Goal: Transaction & Acquisition: Purchase product/service

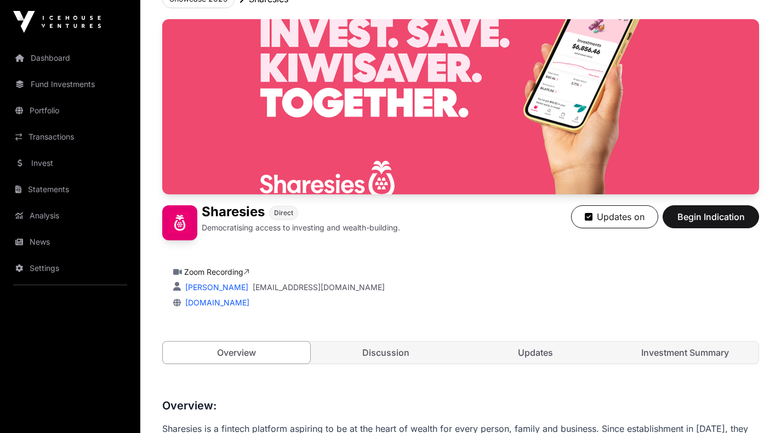
scroll to position [77, 0]
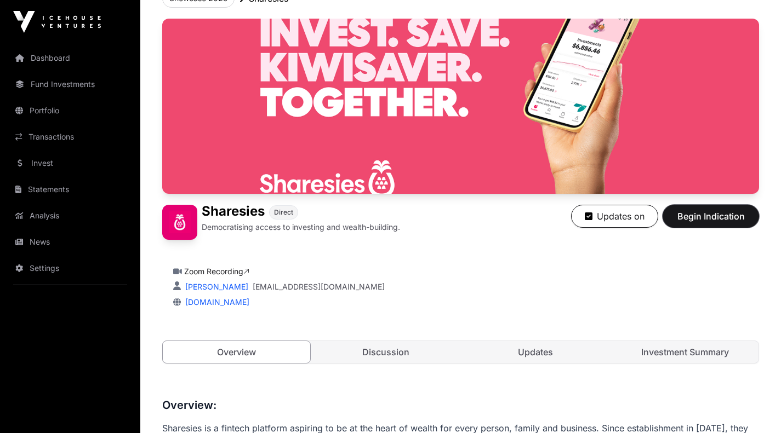
click at [703, 211] on span "Begin Indication" at bounding box center [710, 216] width 69 height 13
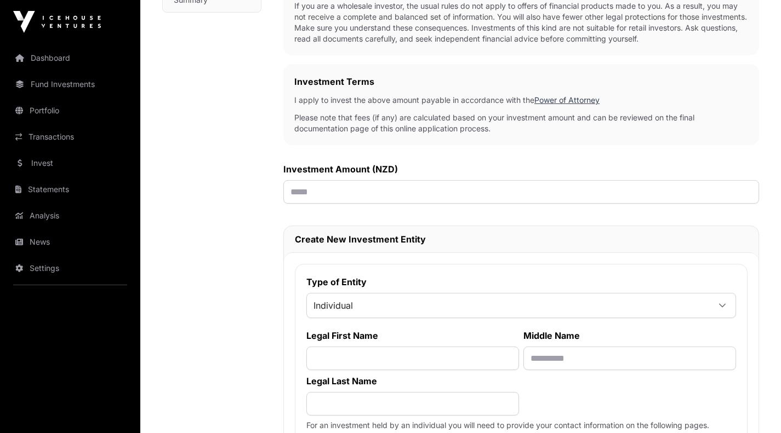
scroll to position [288, 0]
click at [317, 195] on input "text" at bounding box center [520, 192] width 475 height 24
type input "*******"
click at [382, 297] on span "Individual" at bounding box center [508, 305] width 402 height 20
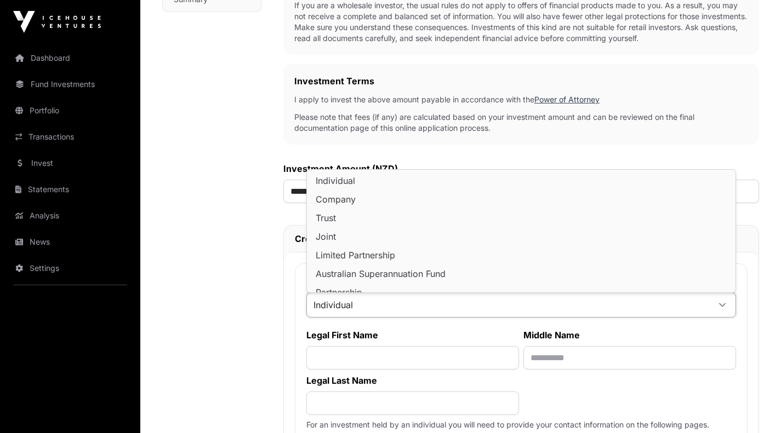
scroll to position [9, 0]
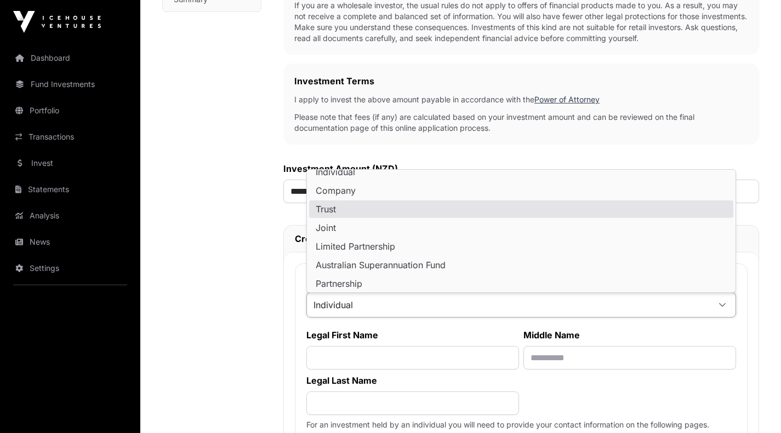
click at [336, 205] on span "Trust" at bounding box center [326, 209] width 20 height 9
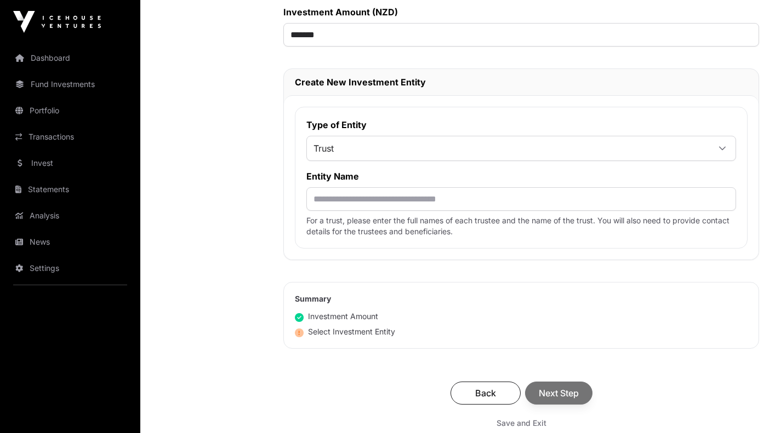
scroll to position [445, 0]
click at [338, 197] on input "text" at bounding box center [520, 199] width 429 height 24
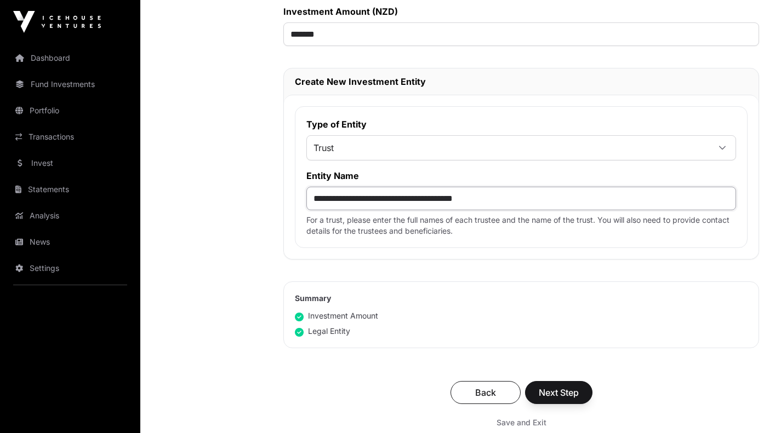
click at [454, 200] on input "**********" at bounding box center [520, 199] width 429 height 24
click at [507, 198] on input "**********" at bounding box center [520, 199] width 429 height 24
click at [597, 204] on input "**********" at bounding box center [520, 199] width 429 height 24
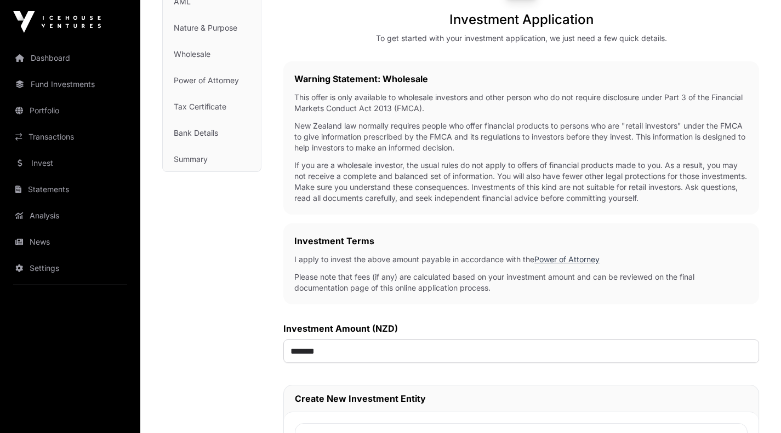
scroll to position [128, 0]
type input "**********"
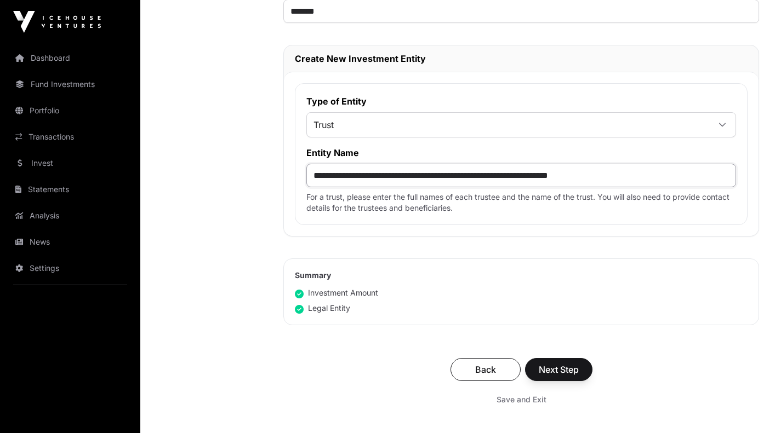
scroll to position [522, 0]
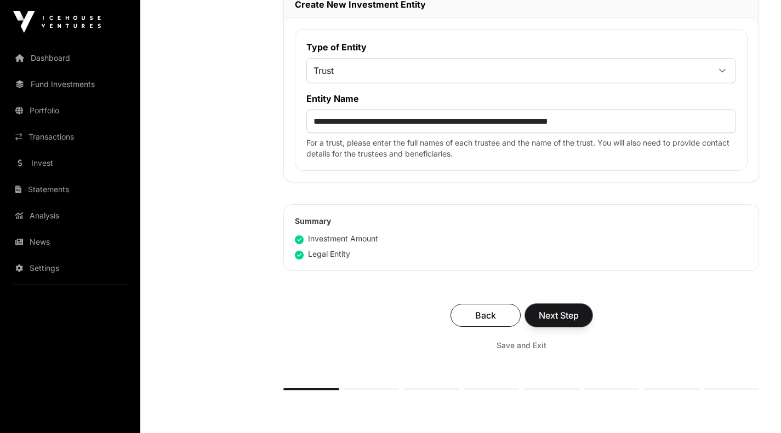
click at [549, 310] on button "Next Step" at bounding box center [558, 315] width 67 height 23
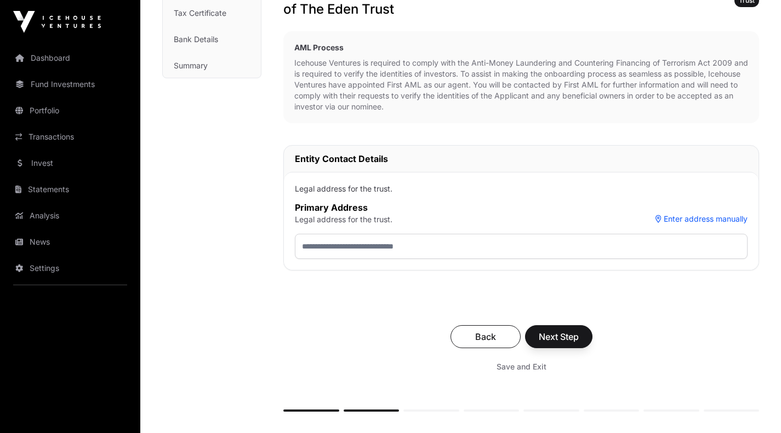
scroll to position [222, 0]
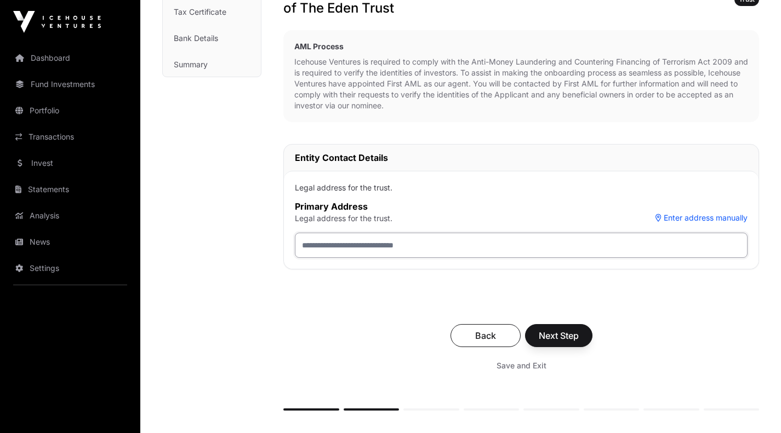
click at [392, 249] on input "text" at bounding box center [521, 245] width 452 height 25
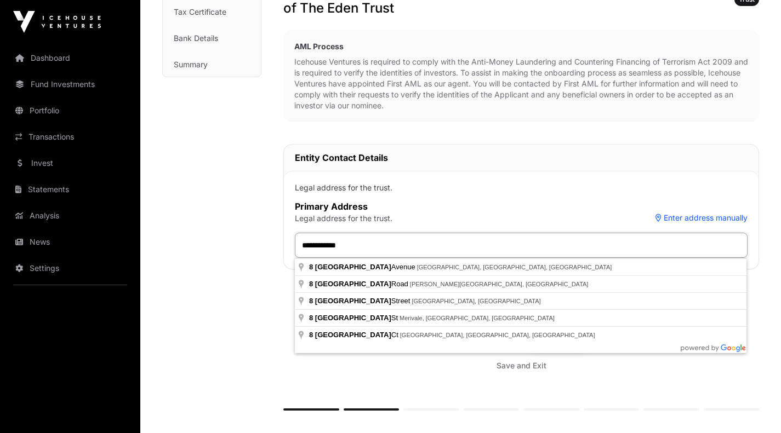
click at [479, 243] on input "**********" at bounding box center [521, 245] width 452 height 25
type input "**********"
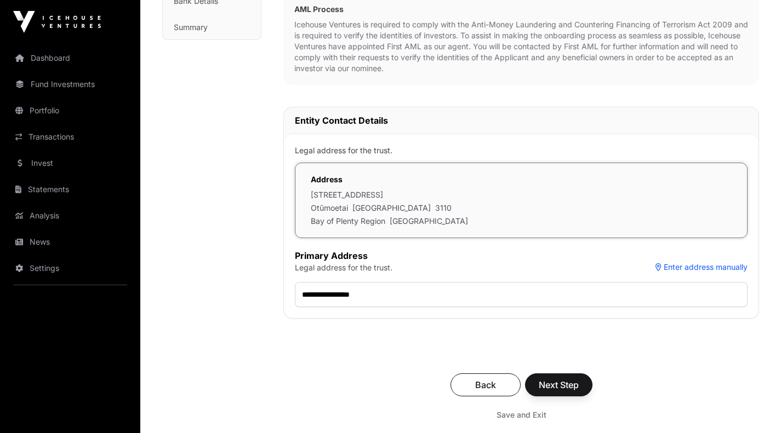
scroll to position [262, 0]
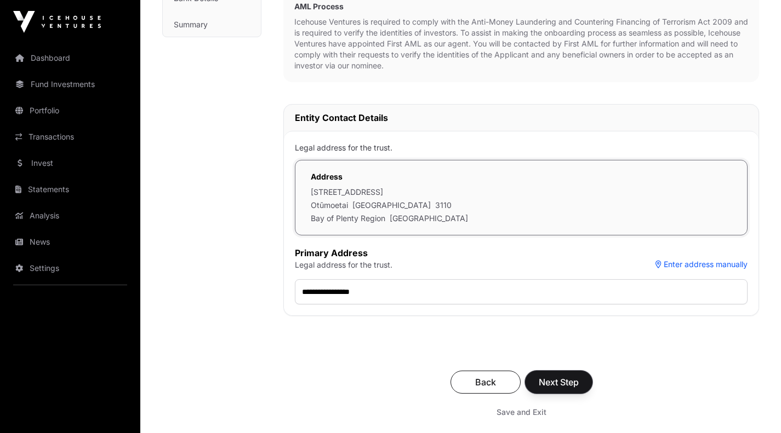
click at [548, 378] on span "Next Step" at bounding box center [558, 382] width 40 height 13
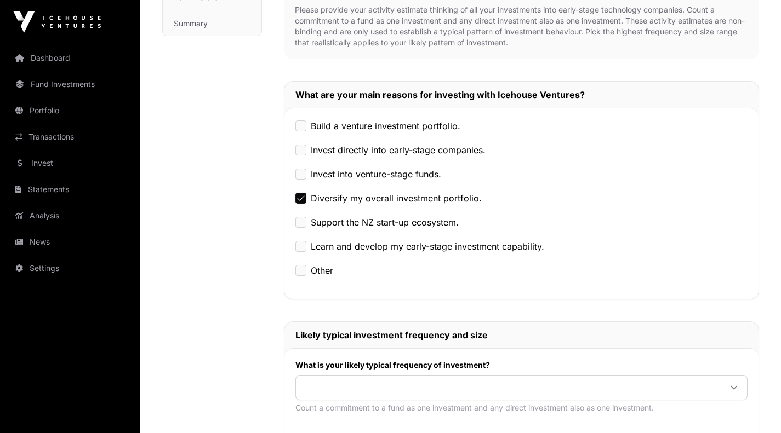
scroll to position [263, 0]
click at [369, 174] on label "Invest into venture-stage funds." at bounding box center [376, 174] width 130 height 13
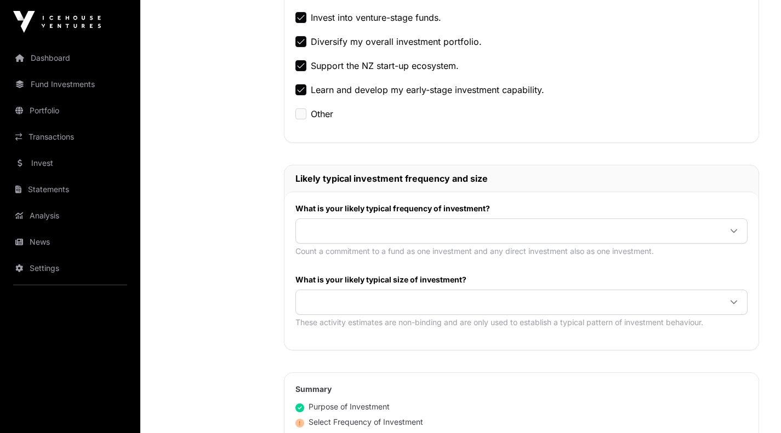
scroll to position [421, 0]
click at [341, 230] on span at bounding box center [508, 231] width 425 height 20
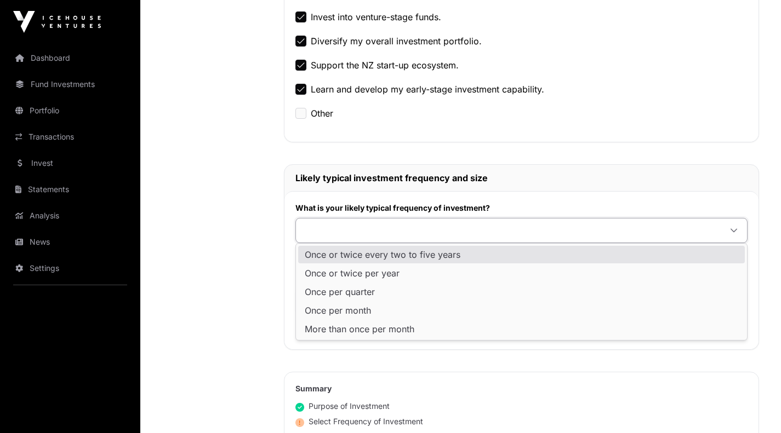
click at [406, 255] on span "Once or twice every two to five years" at bounding box center [383, 254] width 156 height 9
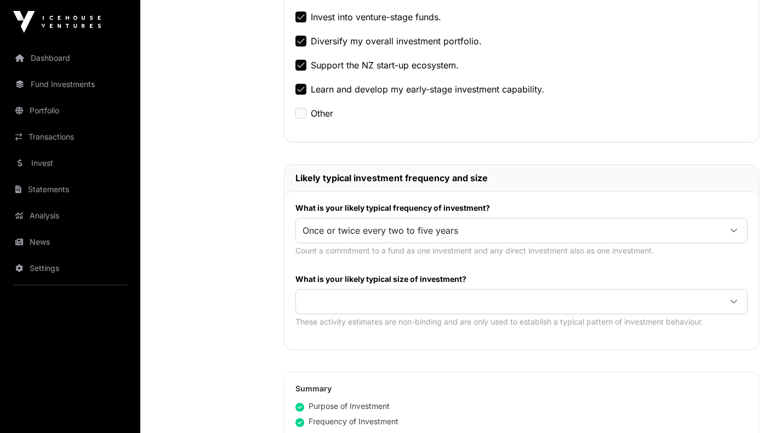
click at [481, 224] on span "Once or twice every two to five years" at bounding box center [508, 231] width 425 height 20
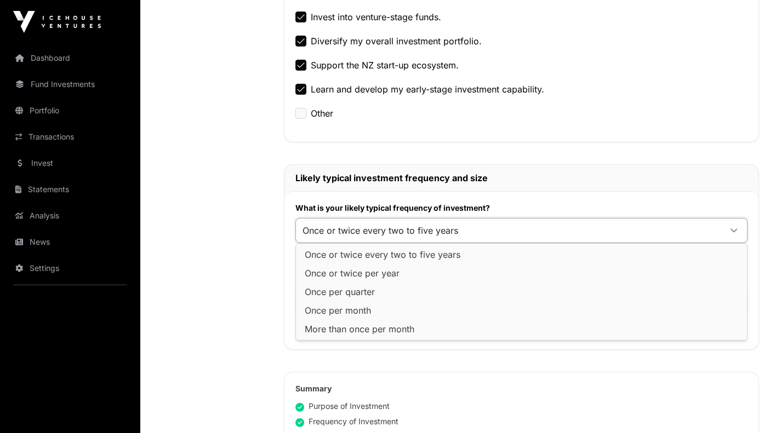
click at [414, 254] on span "Once or twice every two to five years" at bounding box center [383, 254] width 156 height 9
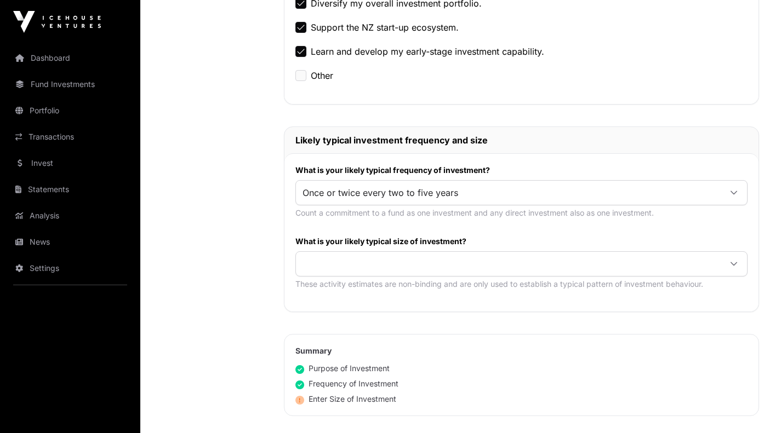
scroll to position [459, 0]
click at [375, 265] on span at bounding box center [508, 264] width 425 height 20
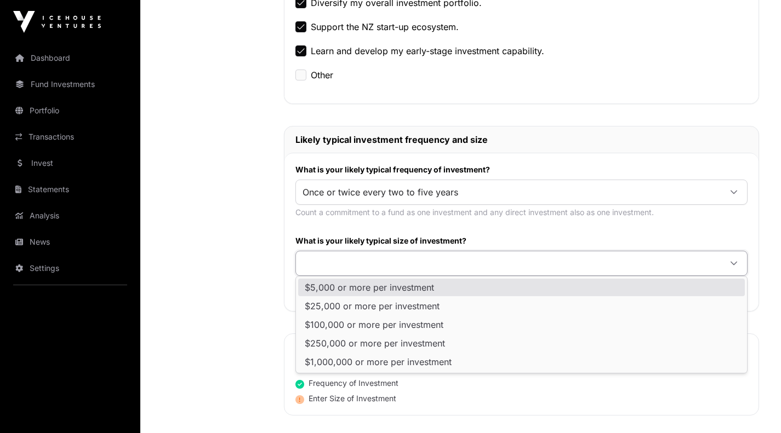
click at [358, 284] on span "$5,000 or more per investment" at bounding box center [369, 287] width 129 height 9
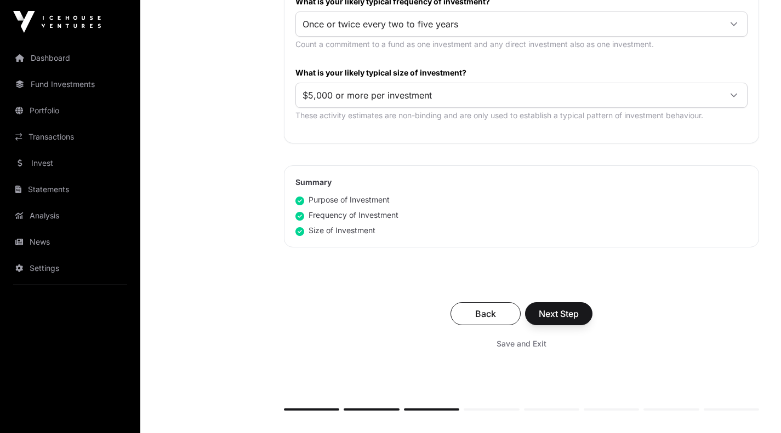
scroll to position [628, 0]
click at [563, 305] on button "Next Step" at bounding box center [558, 313] width 67 height 23
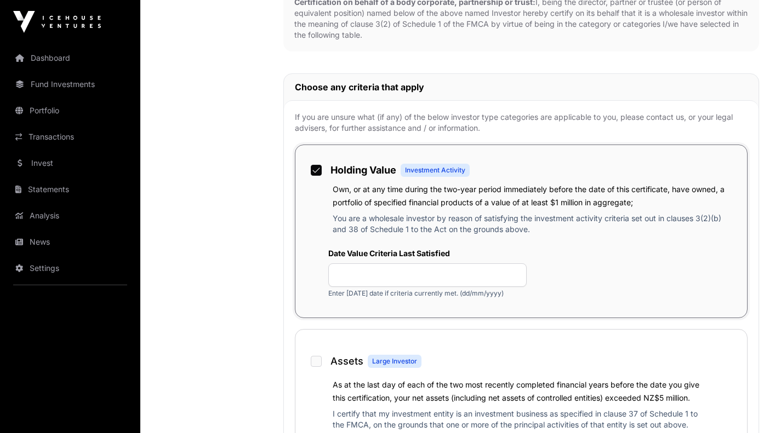
scroll to position [563, 0]
click at [353, 270] on input "text" at bounding box center [427, 275] width 198 height 24
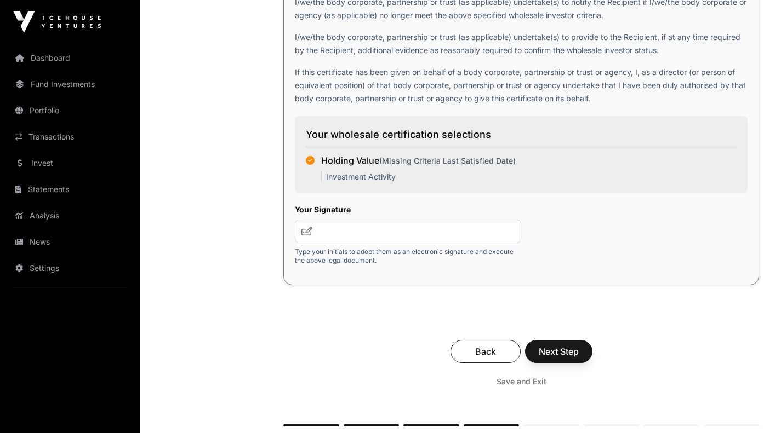
scroll to position [1840, 0]
click at [371, 233] on input "text" at bounding box center [408, 231] width 226 height 24
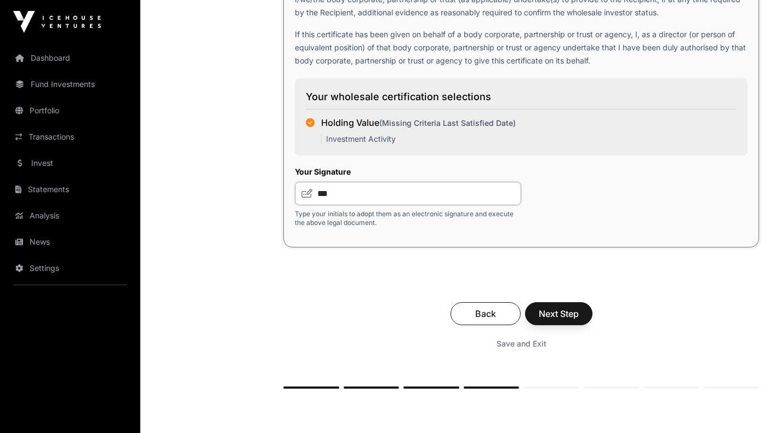
scroll to position [1882, 0]
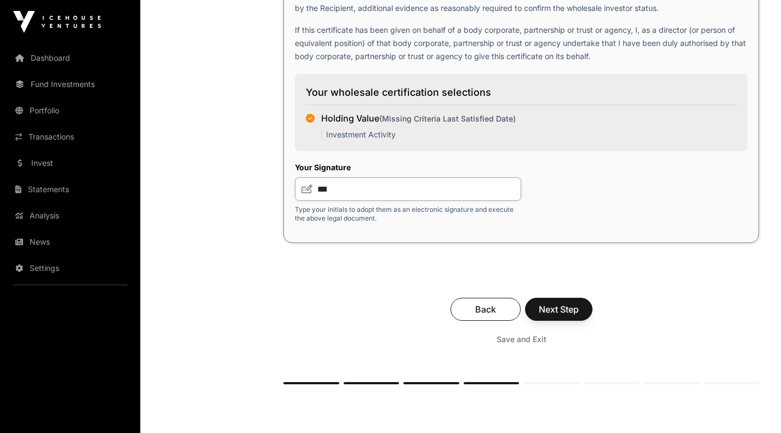
type input "***"
click at [563, 309] on span "Next Step" at bounding box center [558, 309] width 40 height 13
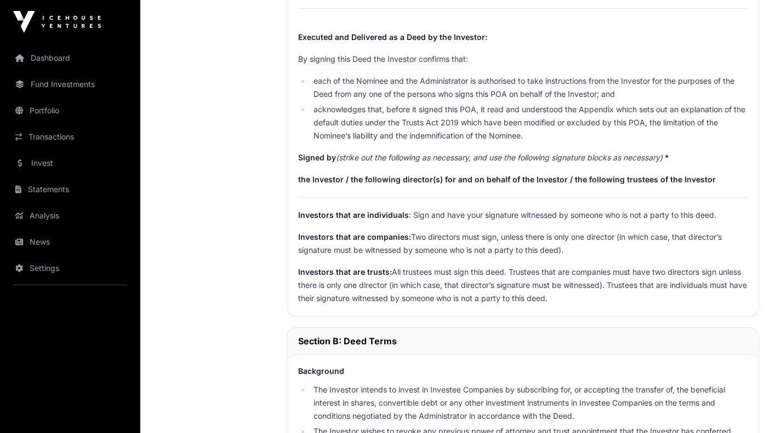
scroll to position [1108, 0]
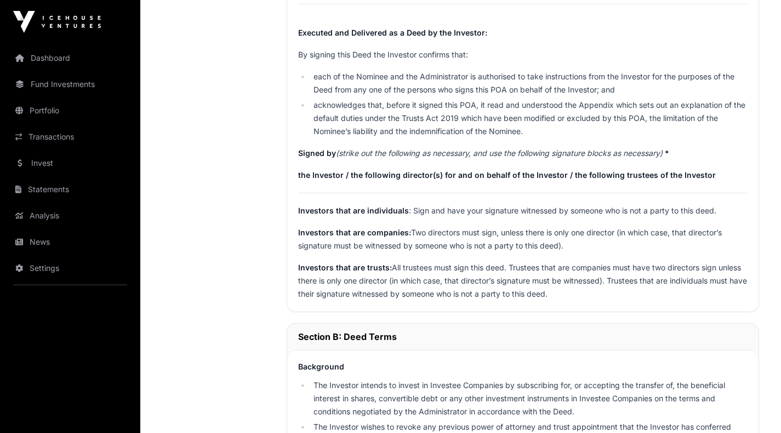
scroll to position [1111, 0]
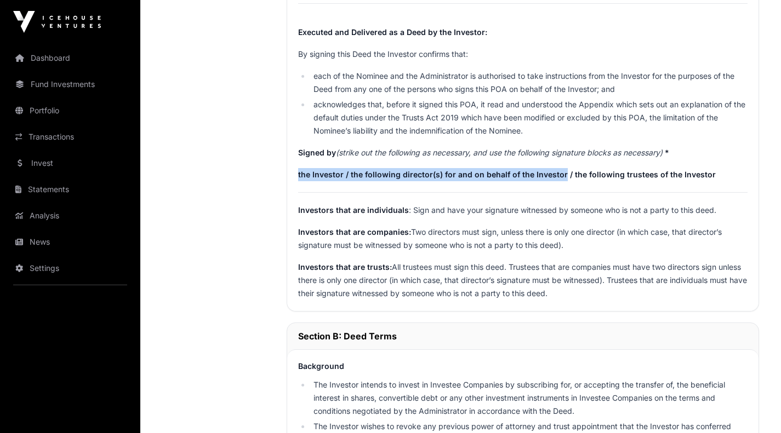
drag, startPoint x: 557, startPoint y: 174, endPoint x: 292, endPoint y: 180, distance: 265.2
click at [319, 180] on p "the Investor / the following director(s) for and on behalf of the Investor / th…" at bounding box center [522, 174] width 449 height 13
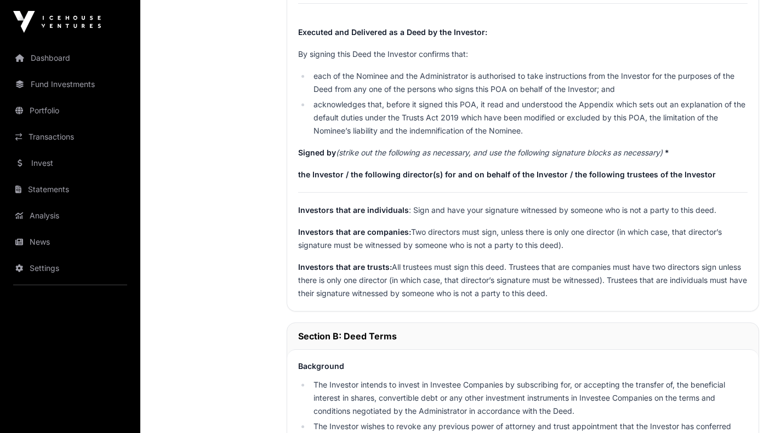
click at [299, 175] on strong "the Investor / the following director(s) for and on behalf of the Investor / th…" at bounding box center [506, 174] width 417 height 9
click at [298, 176] on strong "the Investor / the following director(s) for and on behalf of the Investor / th…" at bounding box center [506, 174] width 417 height 9
drag, startPoint x: 297, startPoint y: 174, endPoint x: 319, endPoint y: 178, distance: 21.7
click at [319, 178] on strong "the Investor / the following director(s) for and on behalf of the Investor / th…" at bounding box center [506, 174] width 417 height 9
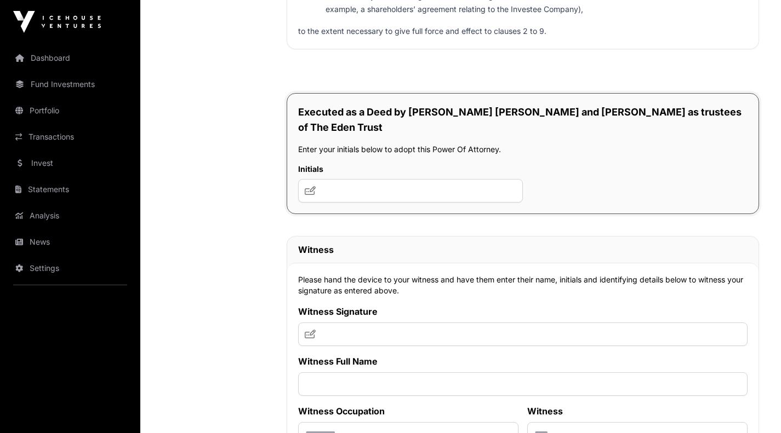
scroll to position [7488, 0]
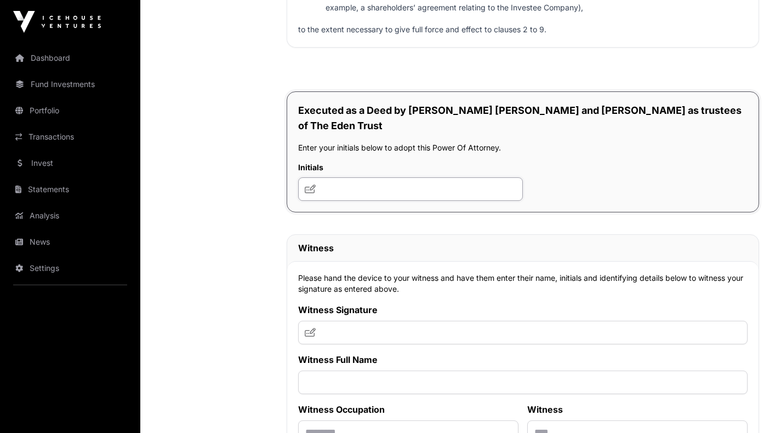
click at [374, 201] on input "text" at bounding box center [410, 189] width 225 height 24
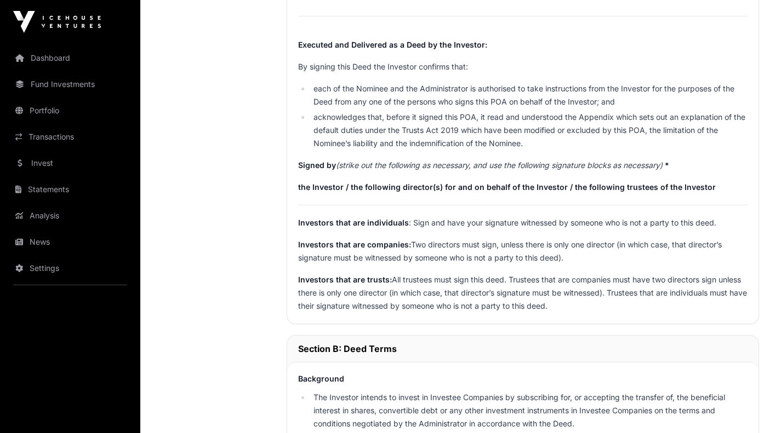
scroll to position [1145, 0]
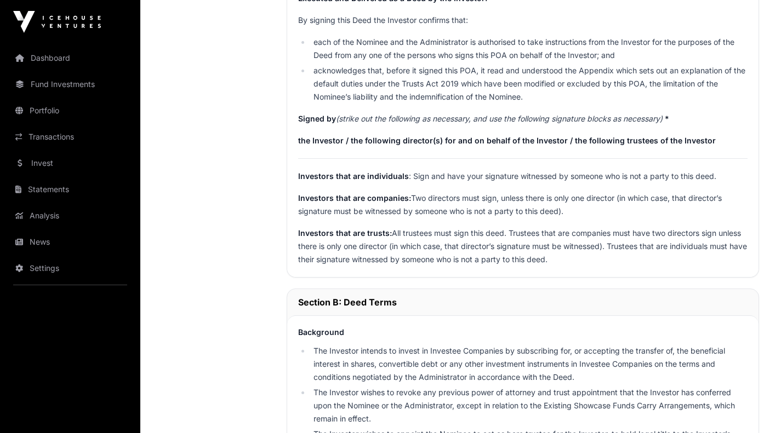
type input "**********"
click at [299, 141] on strong "the Investor / the following director(s) for and on behalf of the Investor / th…" at bounding box center [506, 140] width 417 height 9
click at [298, 140] on strong "the Investor / the following director(s) for and on behalf of the Investor / th…" at bounding box center [506, 140] width 417 height 9
click at [315, 141] on strong "the Investor / the following director(s) for and on behalf of the Investor / th…" at bounding box center [506, 140] width 417 height 9
drag, startPoint x: 325, startPoint y: 141, endPoint x: 348, endPoint y: 142, distance: 23.6
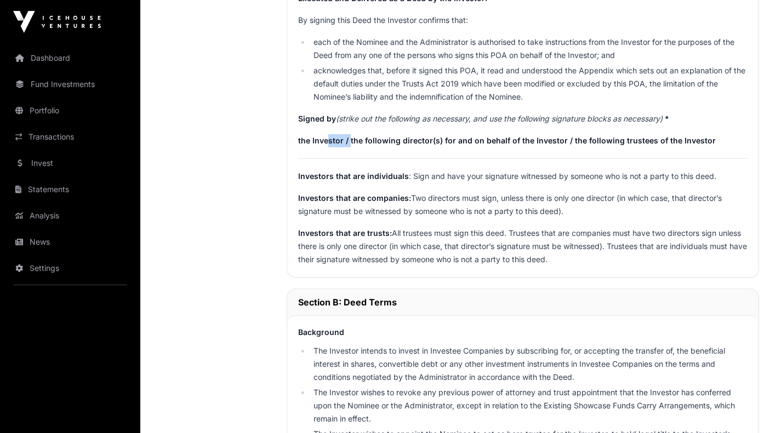
click at [348, 142] on strong "the Investor / the following director(s) for and on behalf of the Investor / th…" at bounding box center [506, 140] width 417 height 9
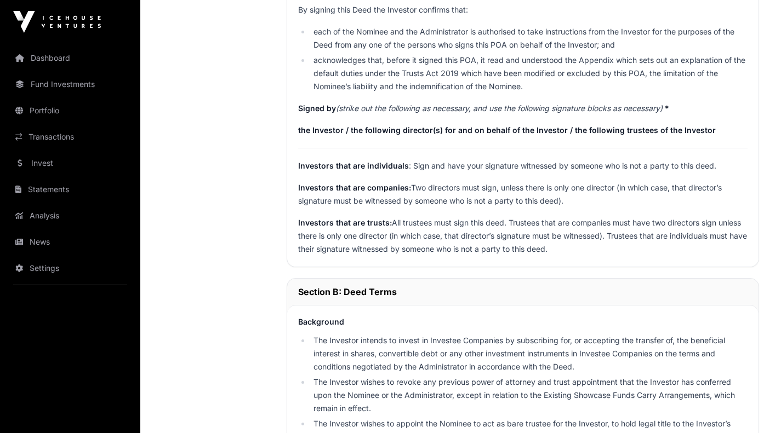
scroll to position [1156, 0]
drag, startPoint x: 297, startPoint y: 129, endPoint x: 564, endPoint y: 126, distance: 266.2
click at [564, 126] on strong "the Investor / the following director(s) for and on behalf of the Investor / th…" at bounding box center [506, 129] width 417 height 9
drag, startPoint x: 563, startPoint y: 129, endPoint x: 610, endPoint y: 136, distance: 48.2
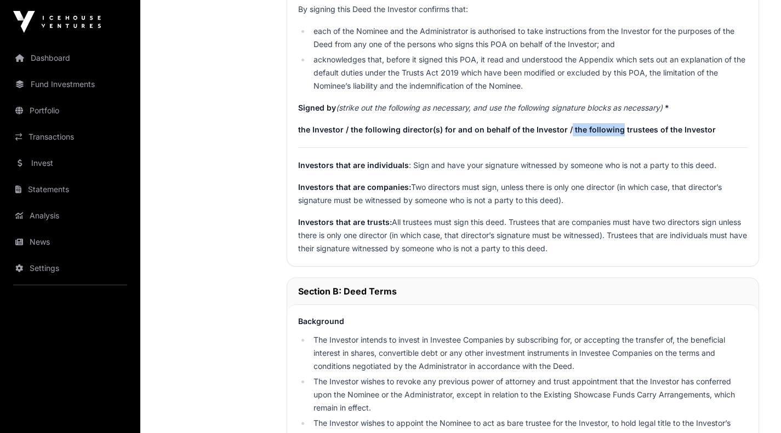
click at [610, 136] on p "the Investor / the following director(s) for and on behalf of the Investor / th…" at bounding box center [522, 129] width 449 height 13
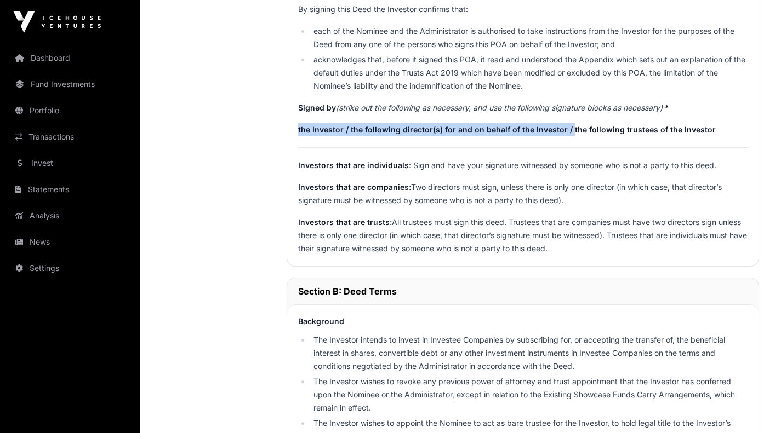
drag, startPoint x: 299, startPoint y: 129, endPoint x: 565, endPoint y: 128, distance: 266.2
click at [565, 128] on strong "the Investor / the following director(s) for and on behalf of the Investor / th…" at bounding box center [506, 129] width 417 height 9
drag, startPoint x: 513, startPoint y: 133, endPoint x: 490, endPoint y: 150, distance: 28.9
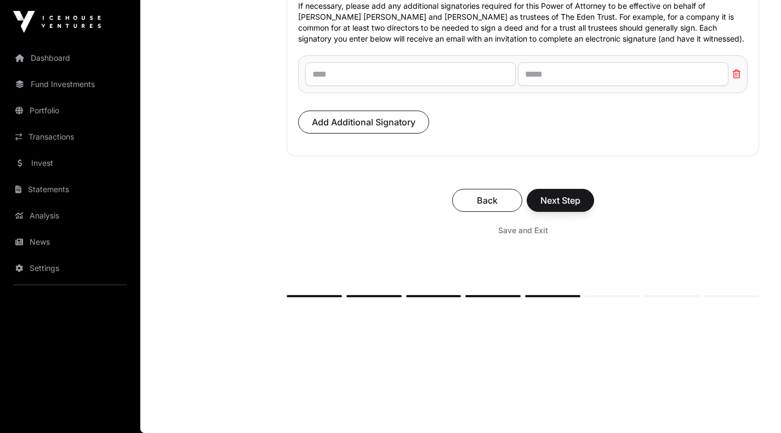
scroll to position [8046, 0]
click at [508, 230] on span "Save and Exit" at bounding box center [523, 230] width 50 height 11
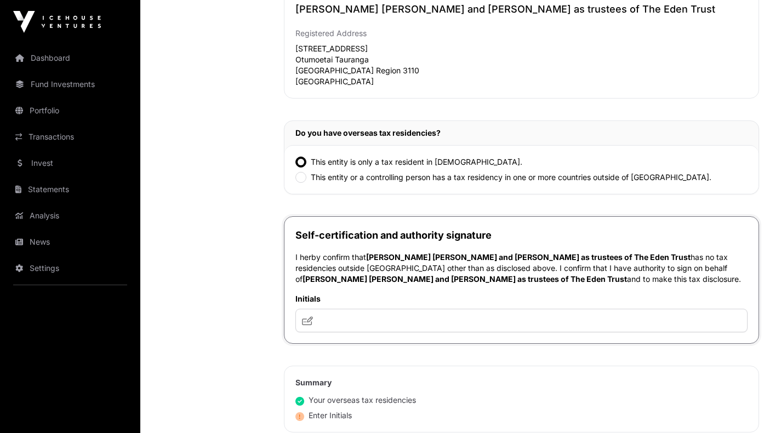
scroll to position [357, 0]
click at [355, 327] on input "text" at bounding box center [521, 320] width 452 height 24
type input "***"
click at [468, 355] on div "[PERSON_NAME] [PERSON_NAME] and [PERSON_NAME] as trustees of The Eden Trust Tru…" at bounding box center [521, 134] width 475 height 596
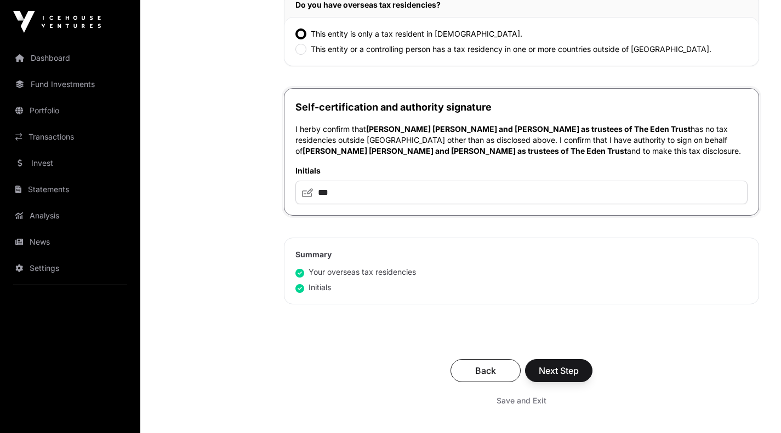
scroll to position [507, 0]
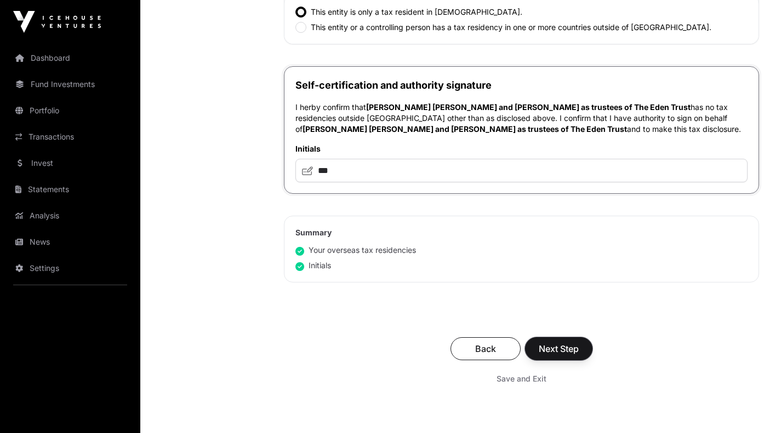
click at [542, 347] on span "Next Step" at bounding box center [558, 348] width 40 height 13
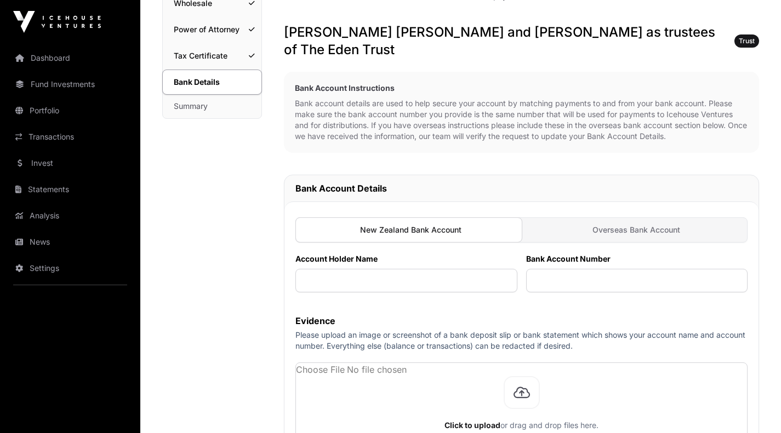
scroll to position [164, 0]
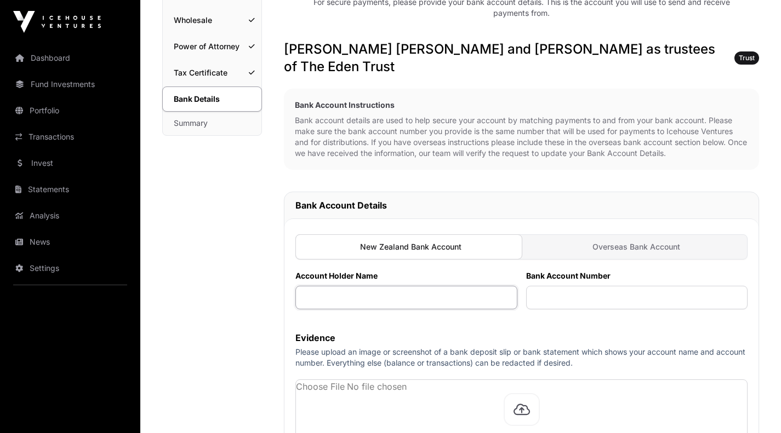
click at [337, 296] on input "text" at bounding box center [406, 298] width 222 height 24
type input "**********"
click at [554, 298] on input "text" at bounding box center [637, 298] width 222 height 24
paste input "**********"
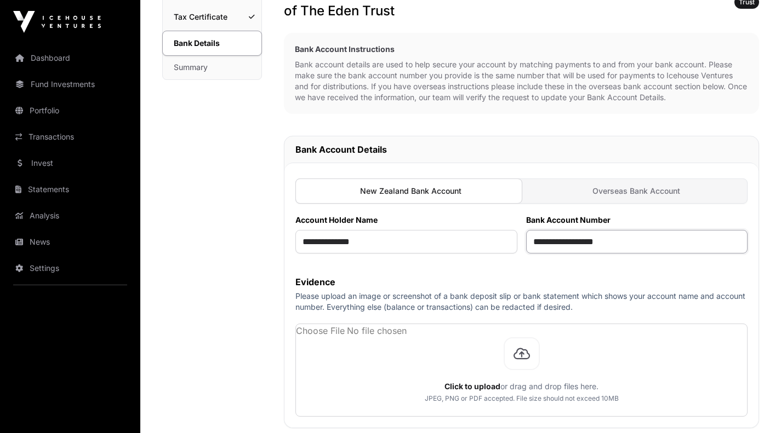
scroll to position [288, 0]
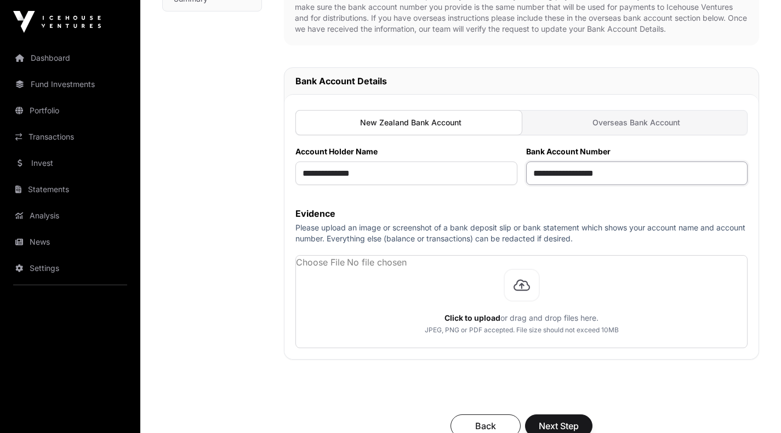
type input "**********"
click at [467, 234] on p "Please upload an image or screenshot of a bank deposit slip or bank statement w…" at bounding box center [521, 233] width 452 height 22
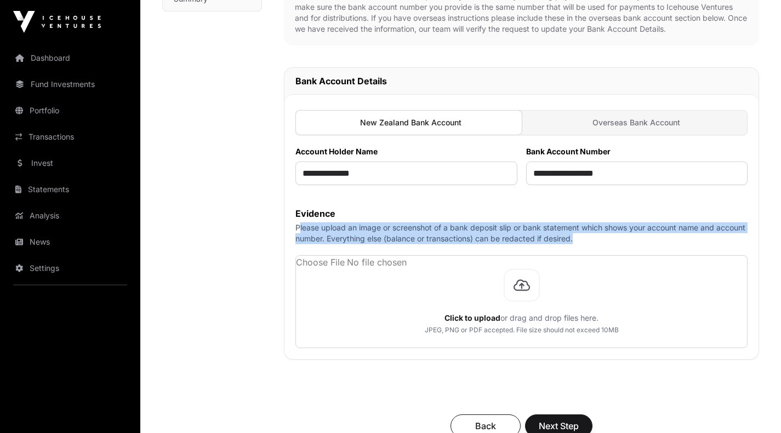
click at [467, 234] on p "Please upload an image or screenshot of a bank deposit slip or bank statement w…" at bounding box center [521, 233] width 452 height 22
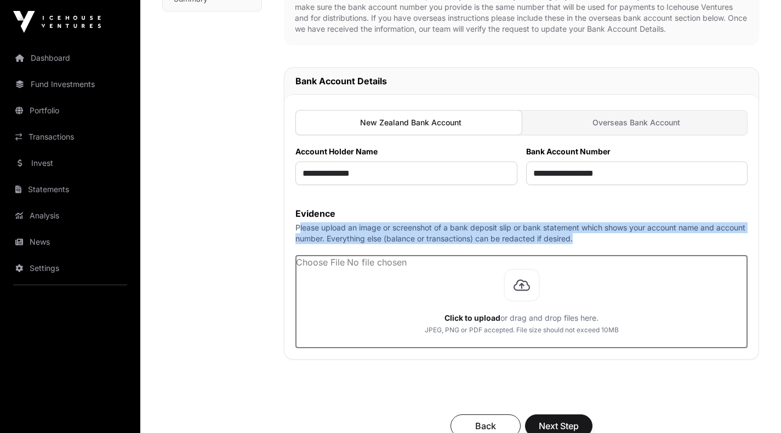
click at [458, 279] on input "file" at bounding box center [521, 302] width 451 height 92
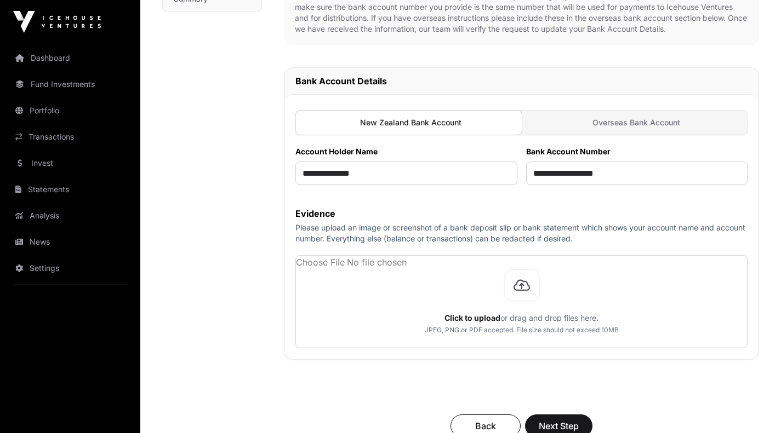
click at [258, 265] on div "Bank Details Investment AML Nature & Purpose Wholesale Power of Attorney Tax Ce…" at bounding box center [212, 174] width 100 height 741
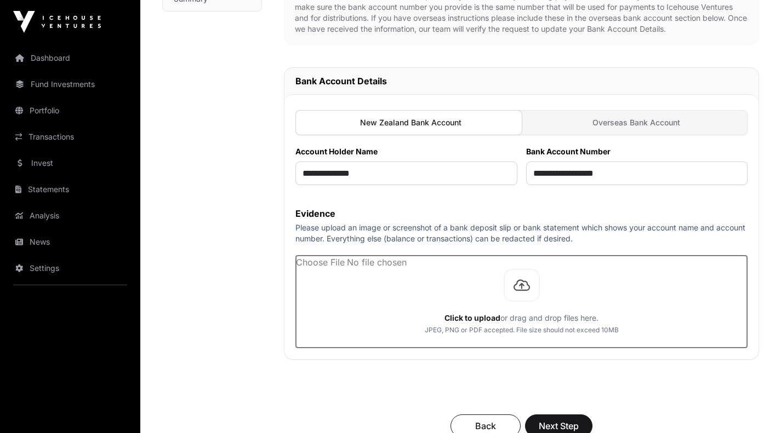
click at [522, 284] on input "file" at bounding box center [521, 302] width 451 height 92
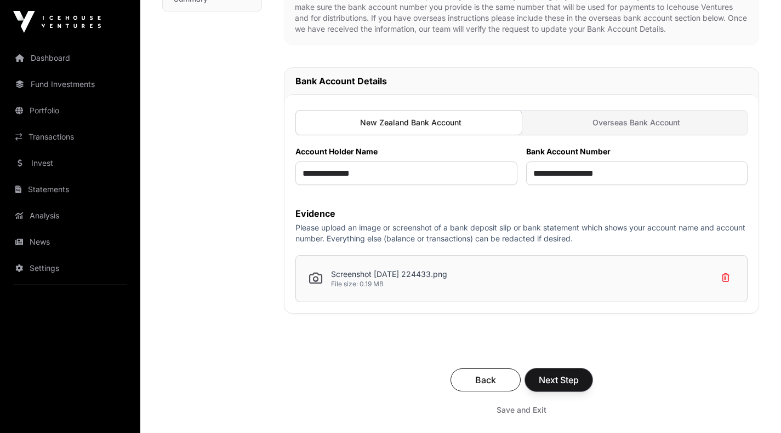
click at [560, 383] on span "Next Step" at bounding box center [558, 380] width 40 height 13
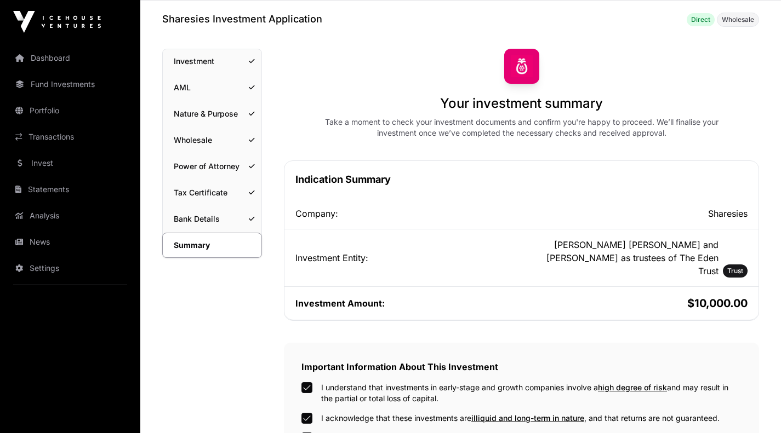
scroll to position [43, 0]
click at [193, 83] on link "AML" at bounding box center [212, 88] width 99 height 24
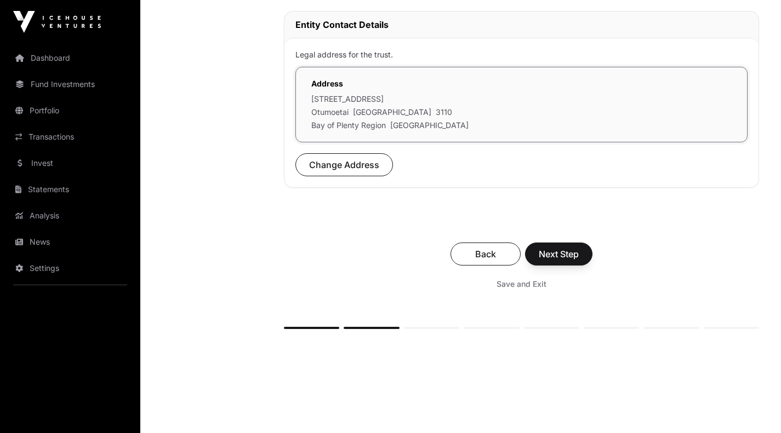
scroll to position [356, 0]
click at [524, 282] on span "Save and Exit" at bounding box center [521, 283] width 50 height 11
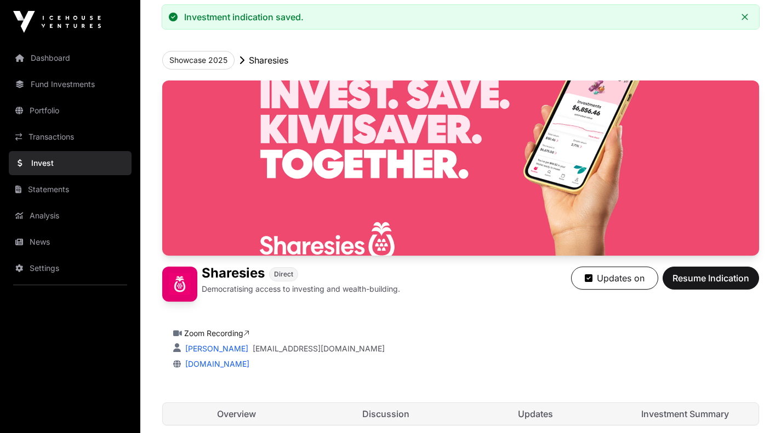
scroll to position [61, 0]
click at [696, 272] on span "Resume Indication" at bounding box center [710, 278] width 77 height 13
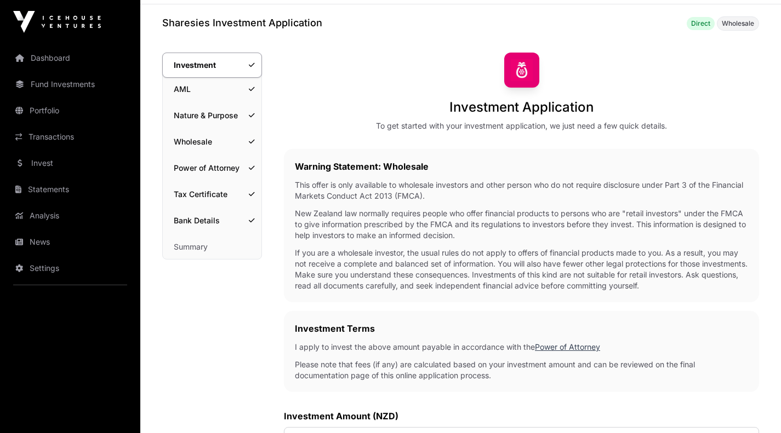
scroll to position [36, 0]
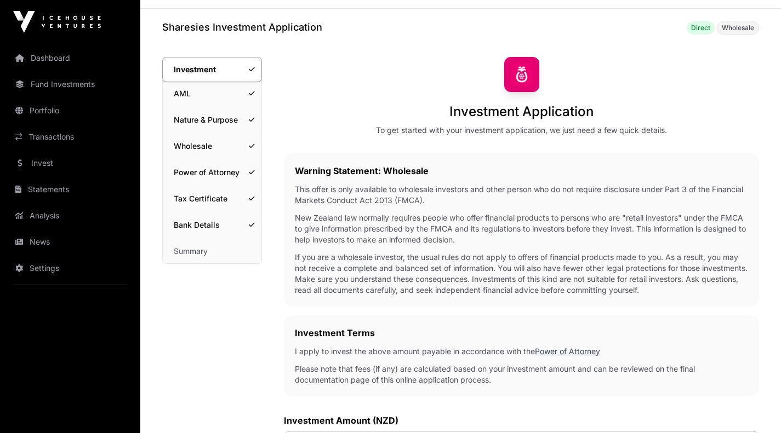
click at [196, 94] on link "AML" at bounding box center [212, 94] width 99 height 24
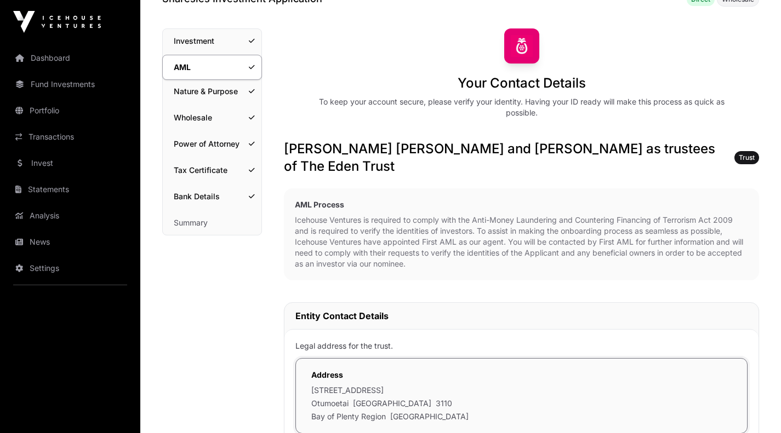
scroll to position [64, 0]
click at [202, 89] on link "Nature & Purpose" at bounding box center [212, 92] width 99 height 24
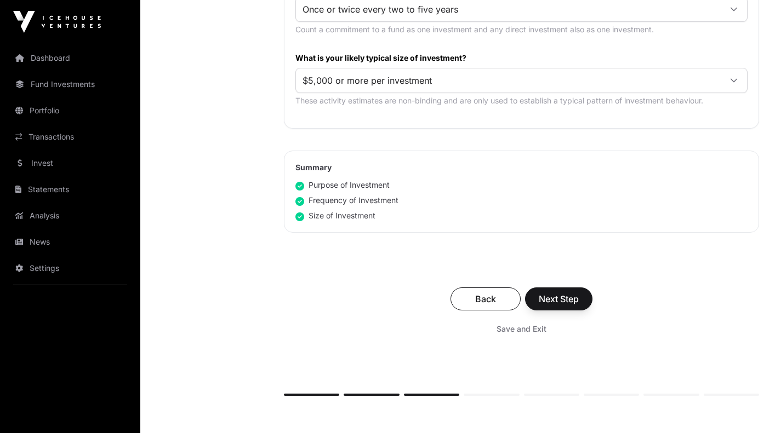
scroll to position [643, 0]
click at [556, 293] on span "Next Step" at bounding box center [558, 298] width 40 height 13
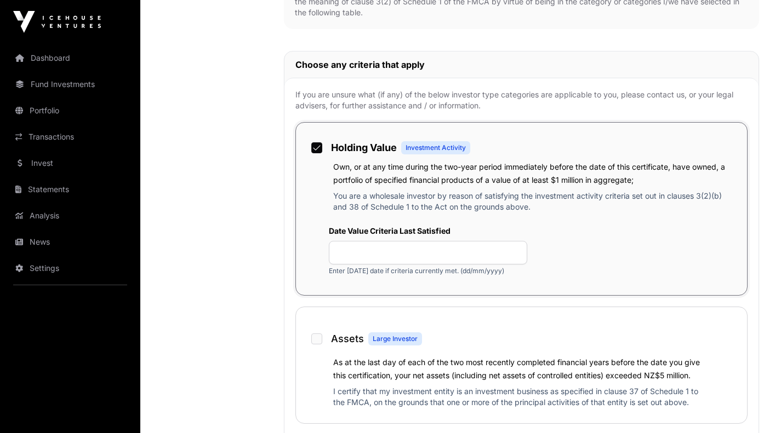
scroll to position [586, 0]
click at [374, 255] on input "text" at bounding box center [428, 252] width 198 height 24
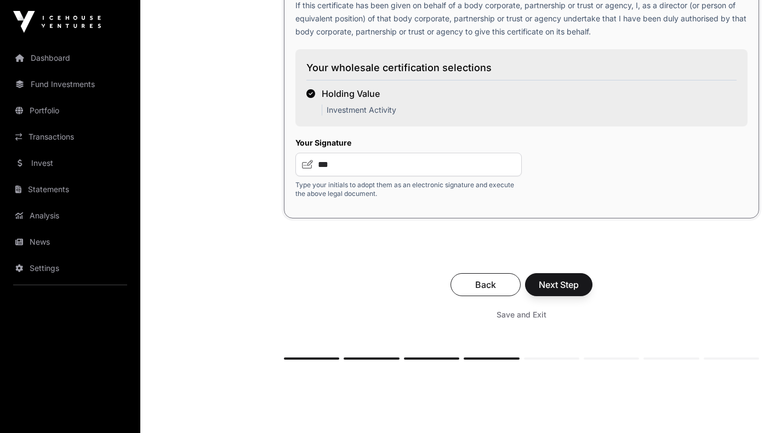
scroll to position [1907, 0]
type input "**********"
click at [519, 316] on span "Save and Exit" at bounding box center [521, 314] width 50 height 11
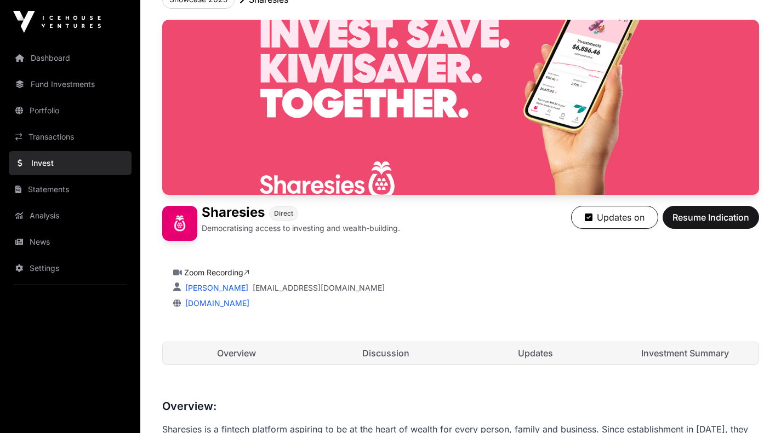
scroll to position [123, 0]
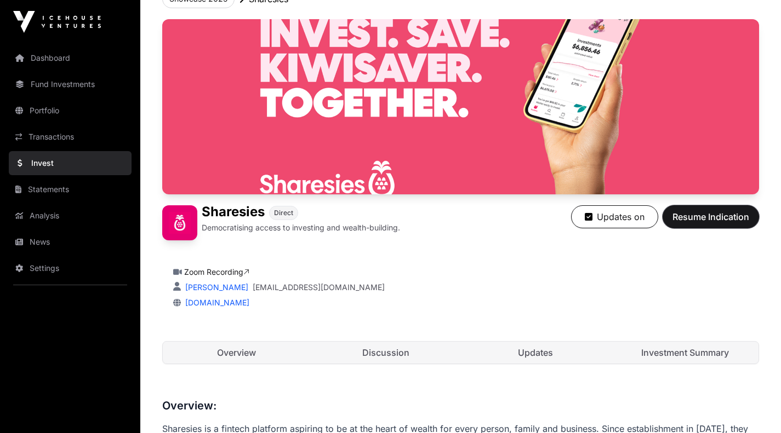
click at [697, 214] on span "Resume Indication" at bounding box center [710, 216] width 77 height 13
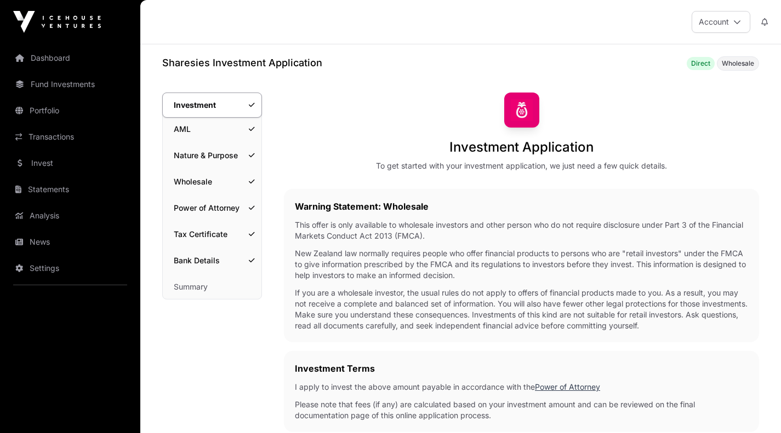
scroll to position [24, 0]
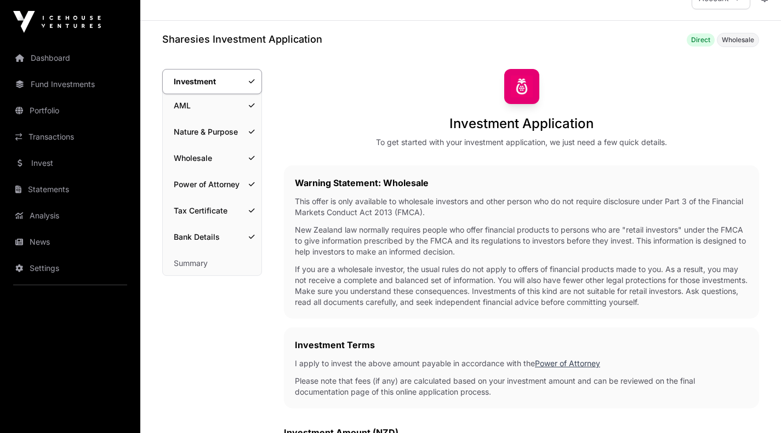
click at [203, 127] on link "Nature & Purpose" at bounding box center [212, 132] width 99 height 24
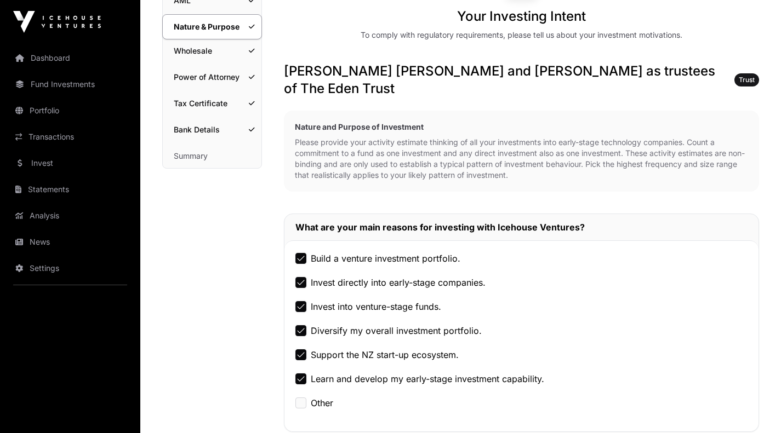
scroll to position [128, 0]
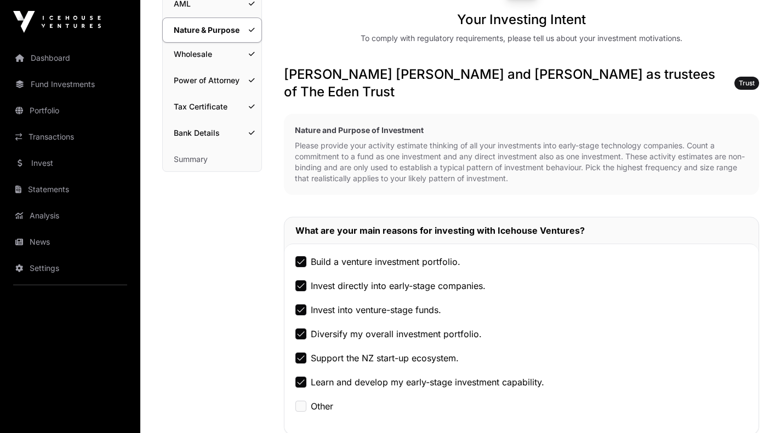
click at [196, 55] on link "Wholesale" at bounding box center [212, 54] width 99 height 24
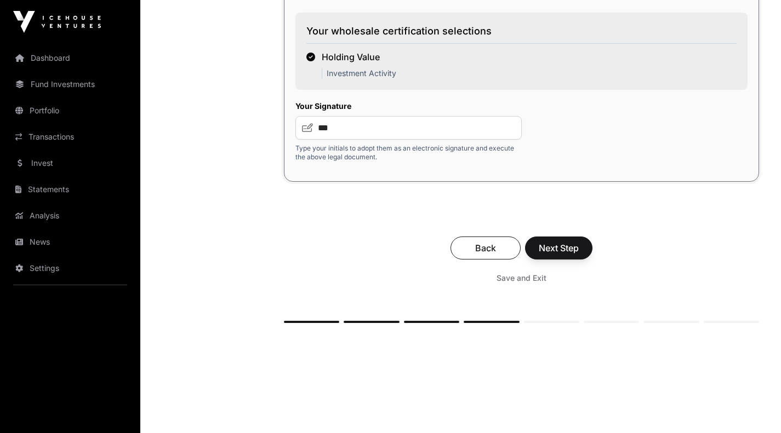
scroll to position [1952, 0]
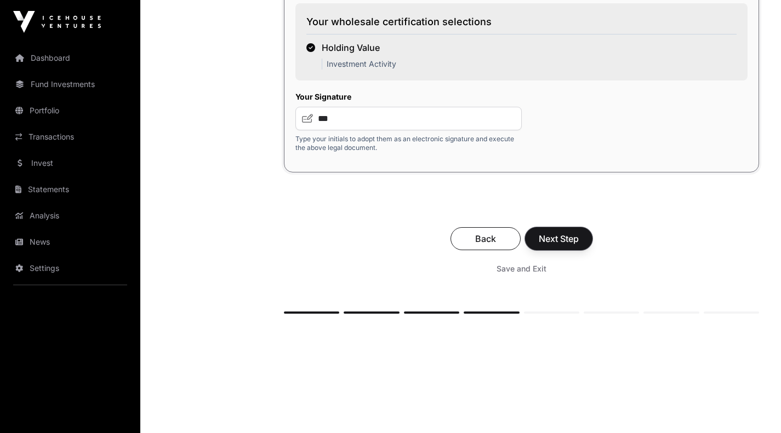
click at [555, 235] on span "Next Step" at bounding box center [558, 238] width 40 height 13
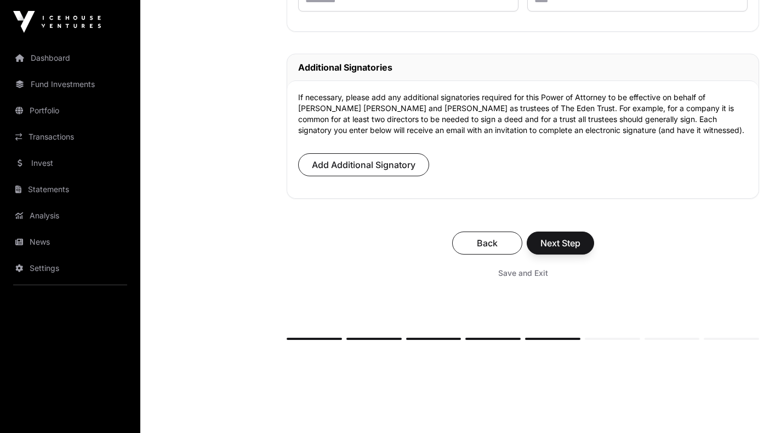
scroll to position [7925, 0]
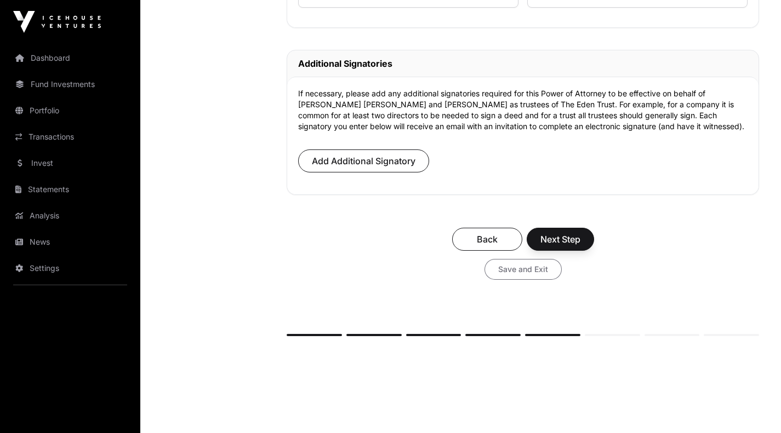
click at [526, 275] on span "Save and Exit" at bounding box center [523, 269] width 50 height 11
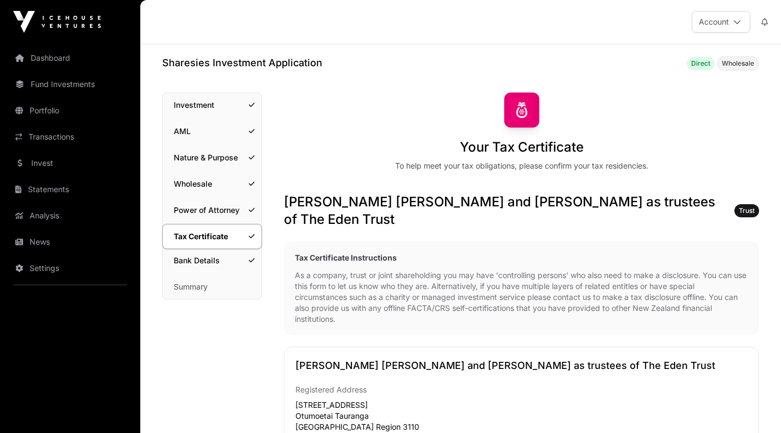
click at [218, 258] on link "Bank Details" at bounding box center [212, 261] width 99 height 24
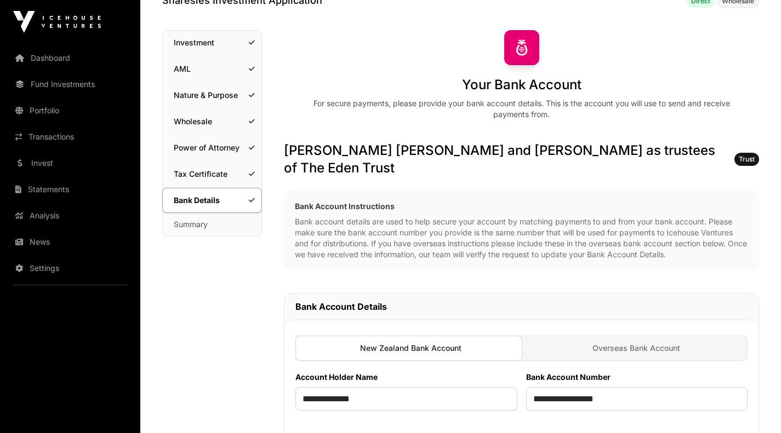
scroll to position [58, 0]
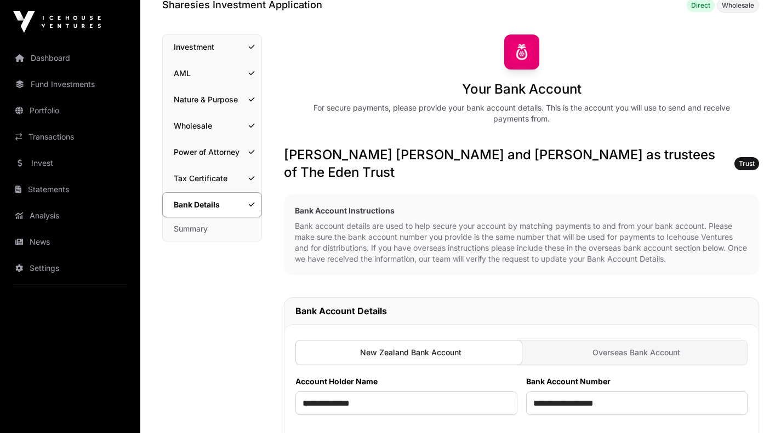
click at [199, 227] on link "Summary" at bounding box center [212, 229] width 99 height 24
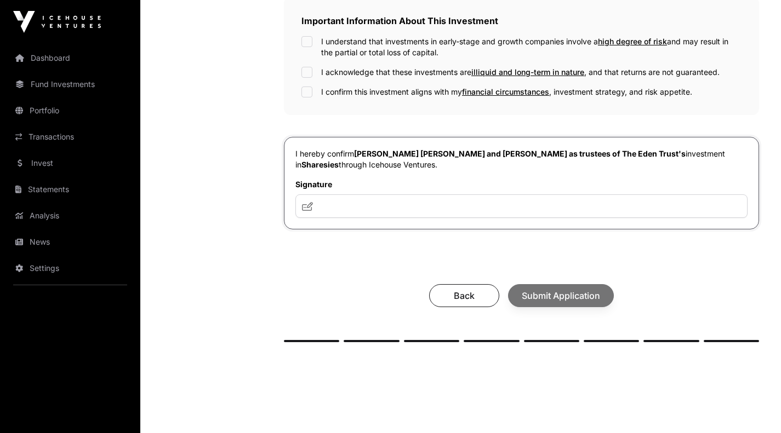
scroll to position [391, 0]
click at [355, 195] on input "text" at bounding box center [521, 206] width 452 height 24
type input "**********"
click at [318, 286] on div "Back Submit Application" at bounding box center [521, 295] width 453 height 23
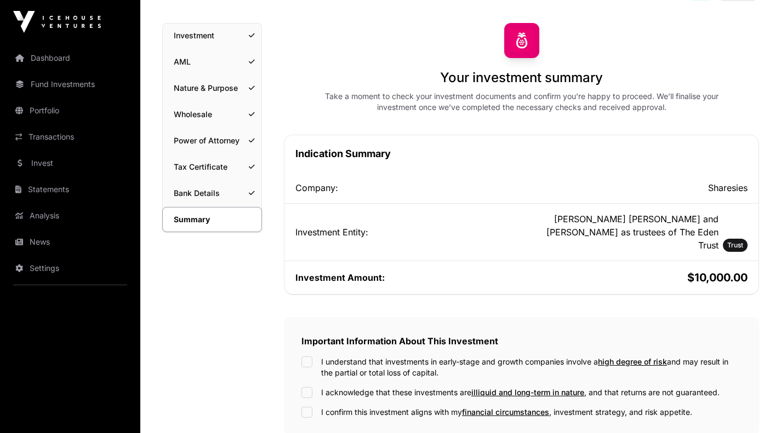
scroll to position [0, 0]
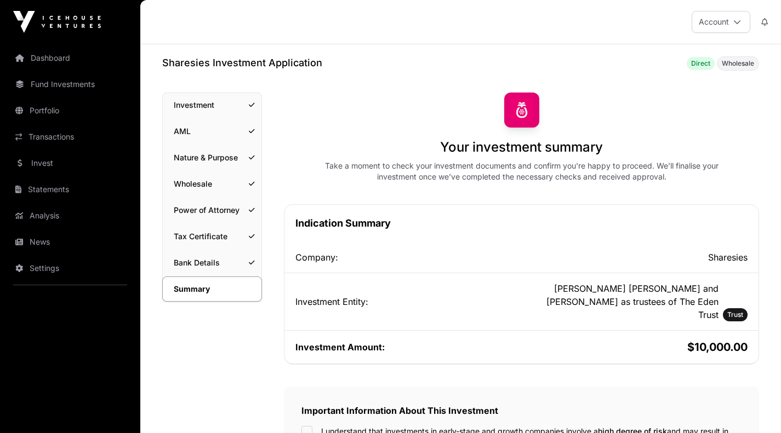
click at [214, 261] on link "Bank Details" at bounding box center [212, 263] width 99 height 24
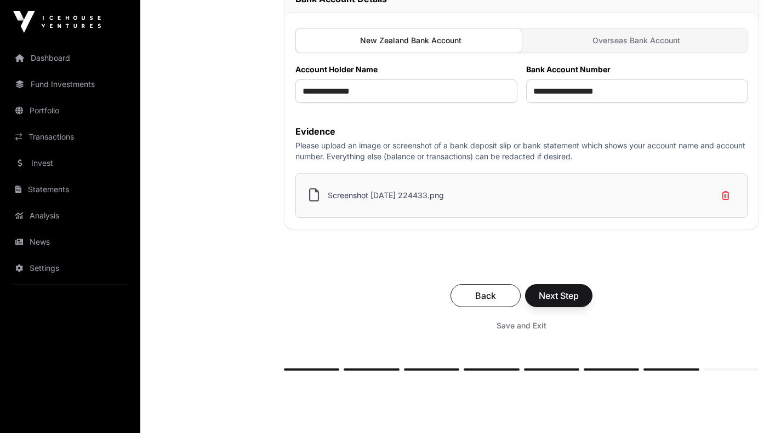
scroll to position [445, 0]
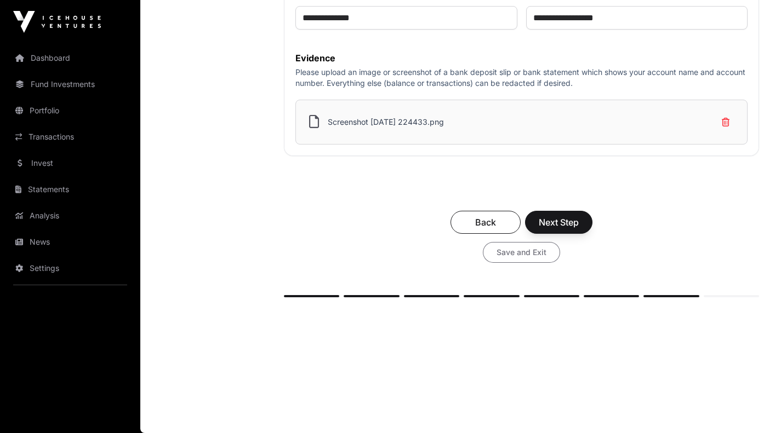
click at [511, 254] on span "Save and Exit" at bounding box center [521, 252] width 50 height 11
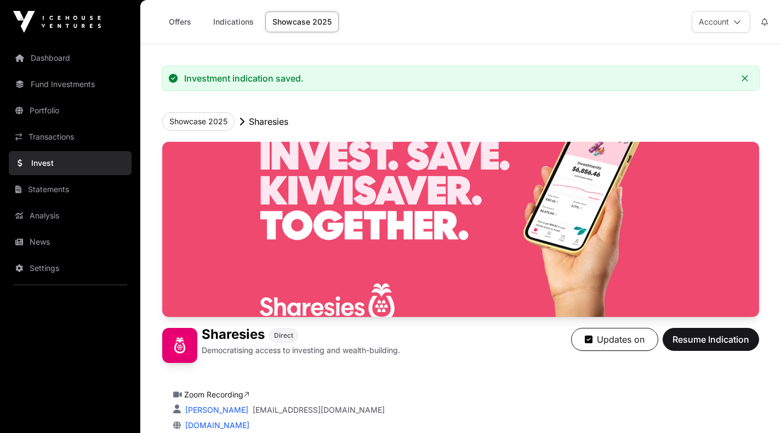
click at [72, 60] on link "Dashboard" at bounding box center [70, 58] width 123 height 24
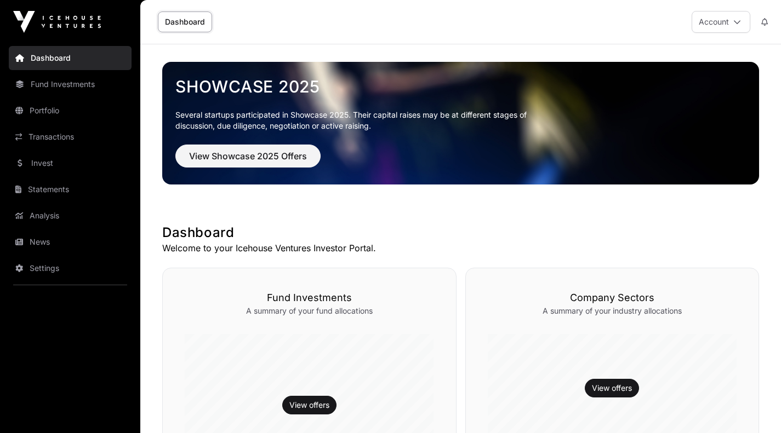
click at [734, 19] on icon at bounding box center [737, 22] width 8 height 8
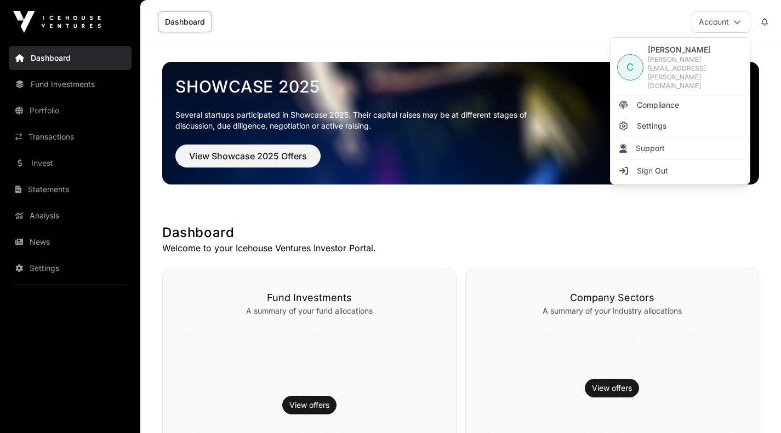
click at [653, 100] on span "Compliance" at bounding box center [657, 105] width 42 height 11
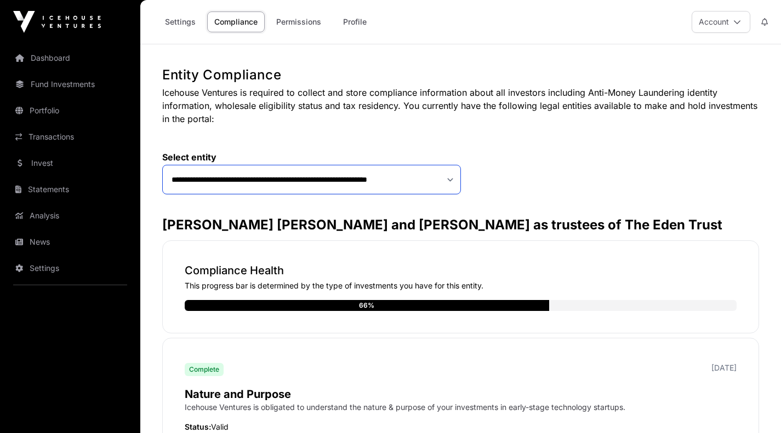
click at [450, 180] on select "**********" at bounding box center [311, 180] width 299 height 30
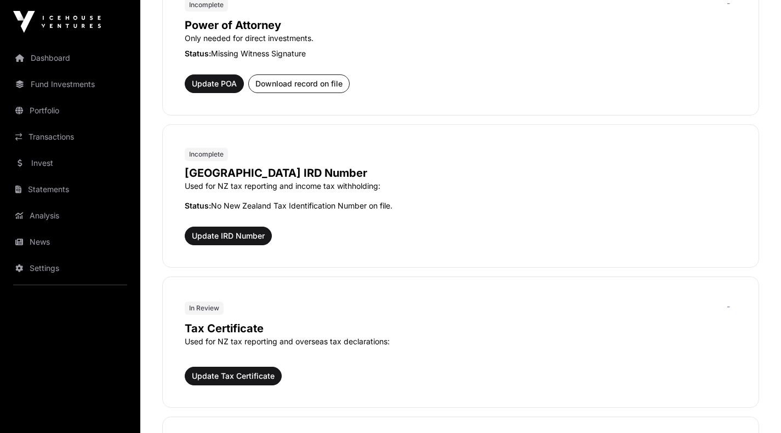
scroll to position [760, 0]
click at [255, 232] on span "Update IRD Number" at bounding box center [228, 235] width 73 height 11
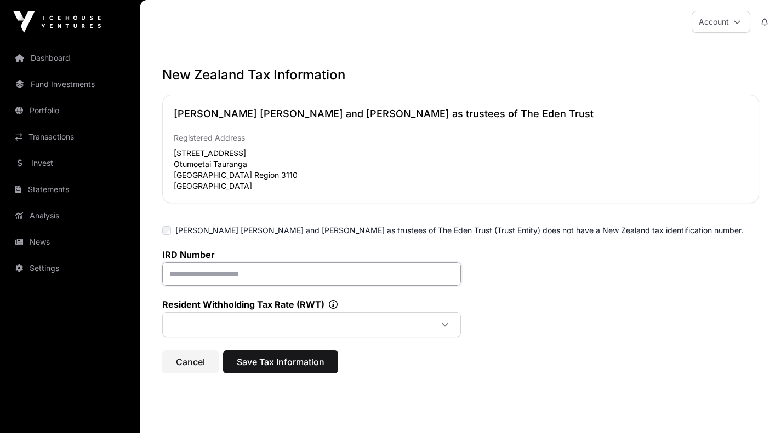
click at [268, 271] on input "text" at bounding box center [311, 274] width 299 height 24
type input "**********"
click at [442, 323] on icon at bounding box center [445, 325] width 8 height 8
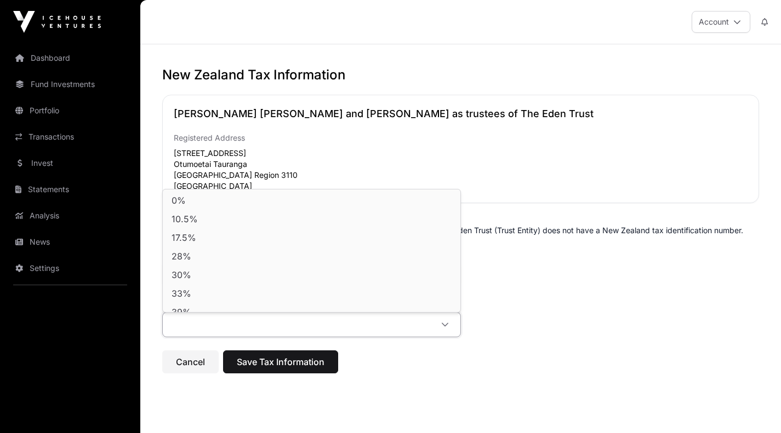
scroll to position [9, 0]
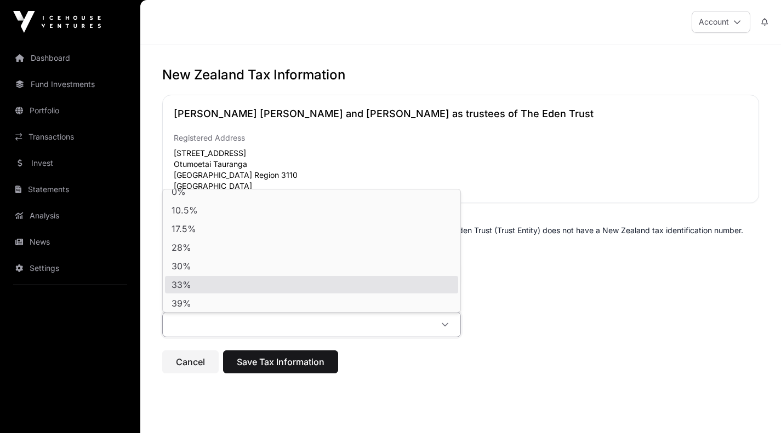
click at [517, 293] on div "**********" at bounding box center [460, 293] width 597 height 88
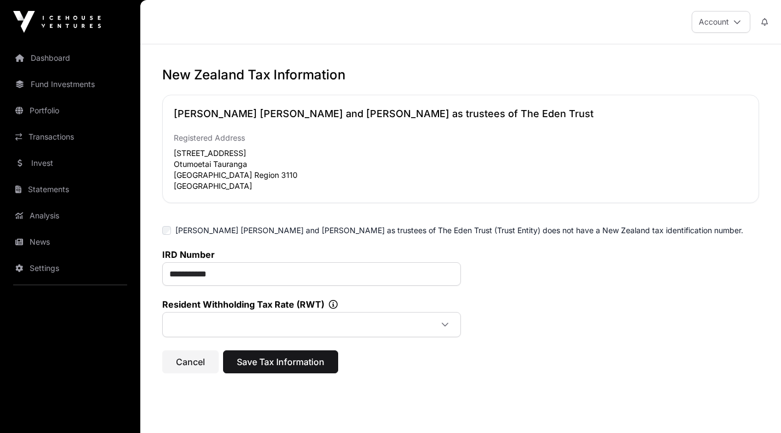
click at [237, 322] on span at bounding box center [298, 325] width 267 height 20
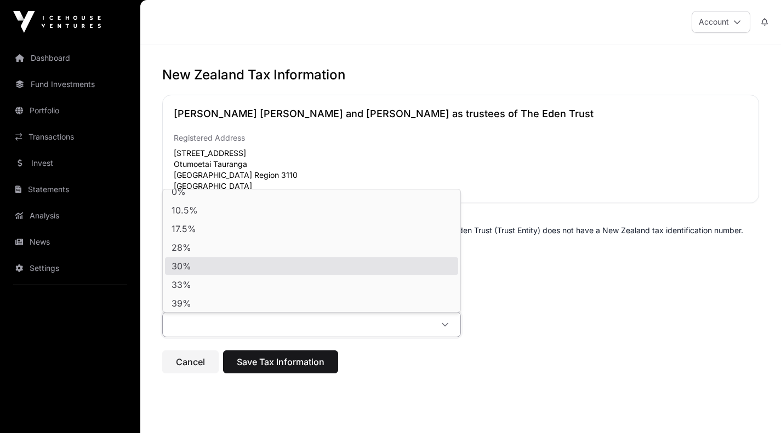
scroll to position [11, 0]
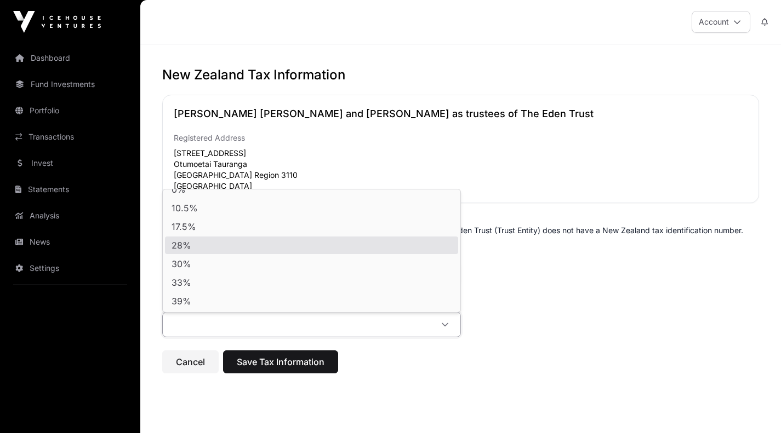
click at [194, 244] on li "28%" at bounding box center [311, 246] width 293 height 18
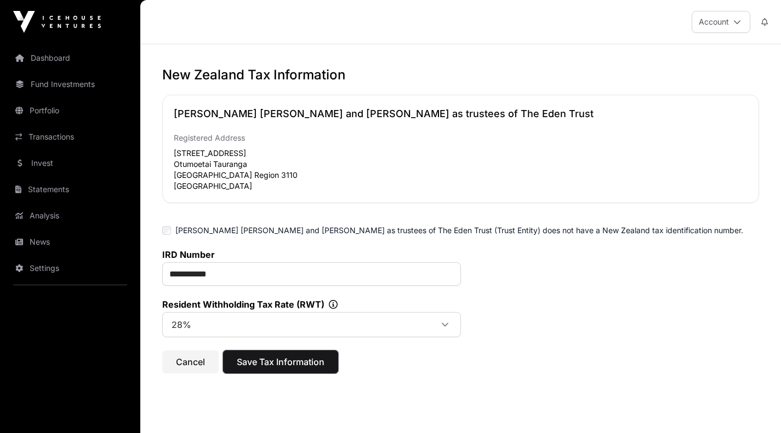
click at [278, 359] on span "Save Tax Information" at bounding box center [281, 361] width 88 height 13
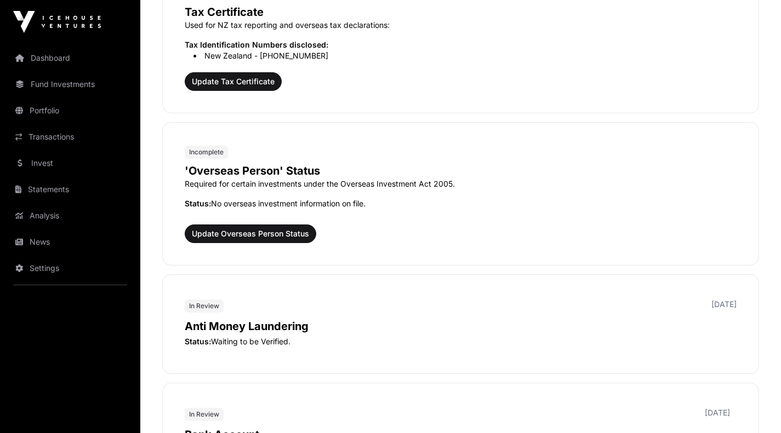
scroll to position [1155, 0]
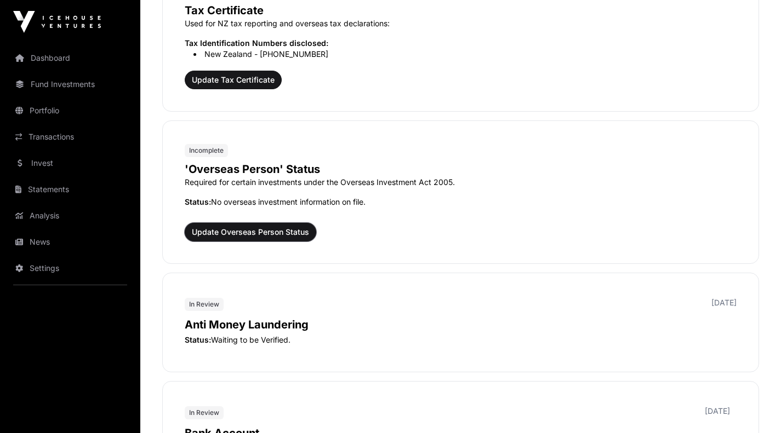
click at [299, 232] on span "Update Overseas Person Status" at bounding box center [250, 232] width 117 height 11
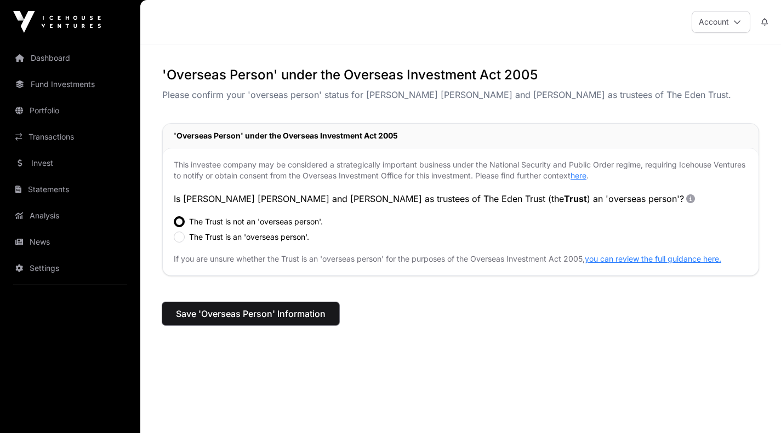
click at [238, 311] on span "Save 'Overseas Person' Information" at bounding box center [251, 313] width 150 height 13
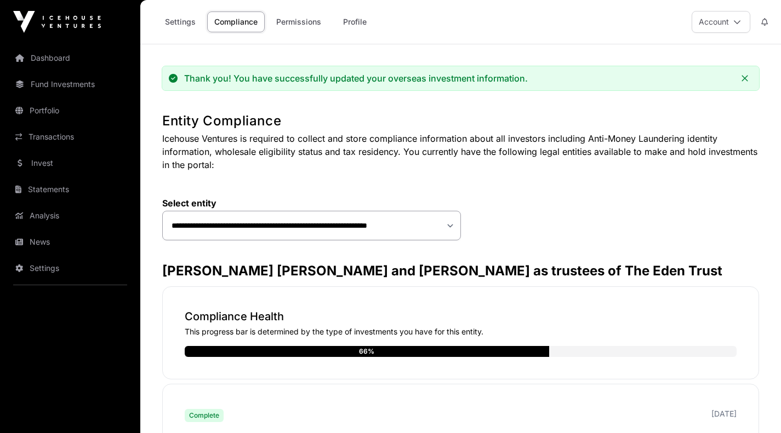
click at [64, 60] on link "Dashboard" at bounding box center [70, 58] width 123 height 24
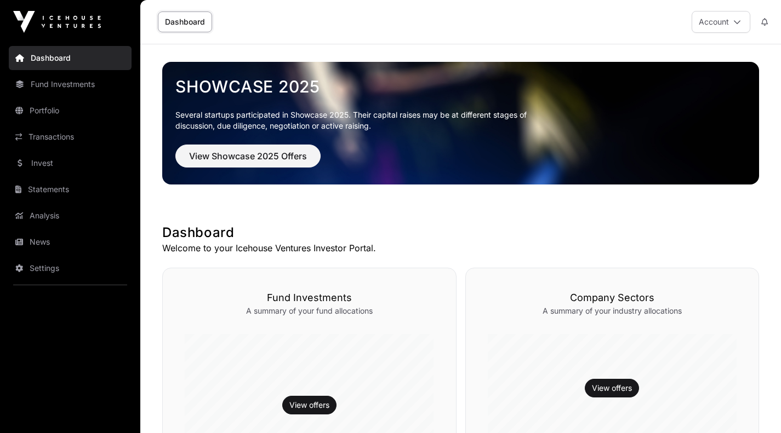
click at [43, 160] on link "Invest" at bounding box center [70, 163] width 123 height 24
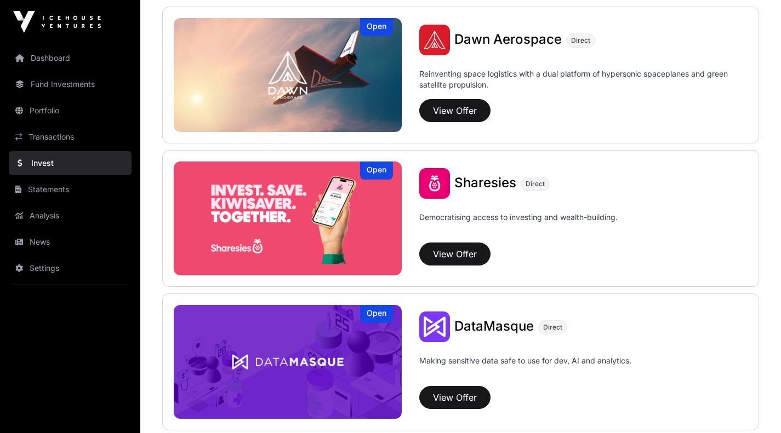
scroll to position [1283, 0]
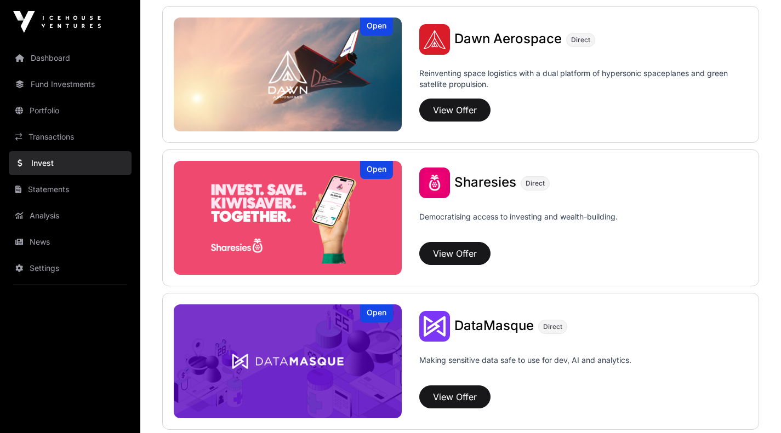
click at [55, 134] on link "Transactions" at bounding box center [70, 137] width 123 height 24
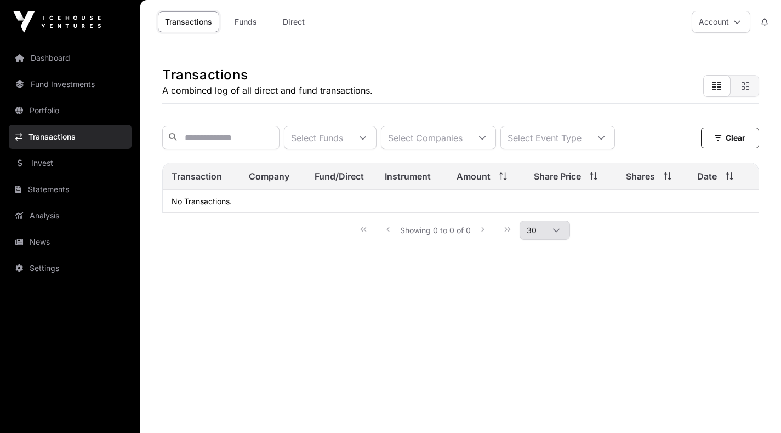
click at [44, 162] on link "Invest" at bounding box center [70, 163] width 123 height 24
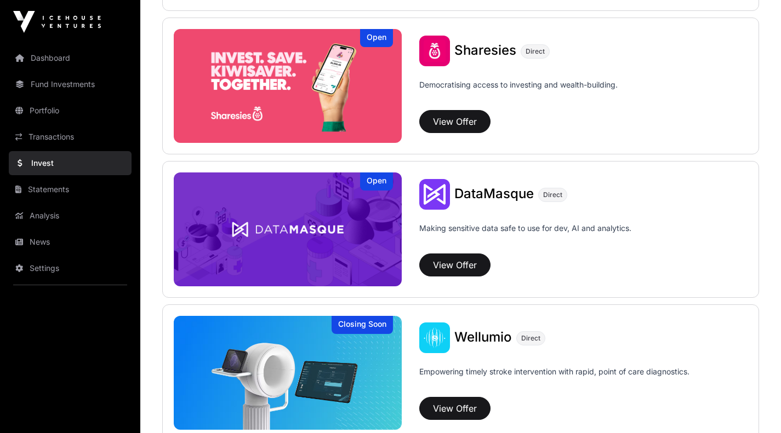
scroll to position [1414, 0]
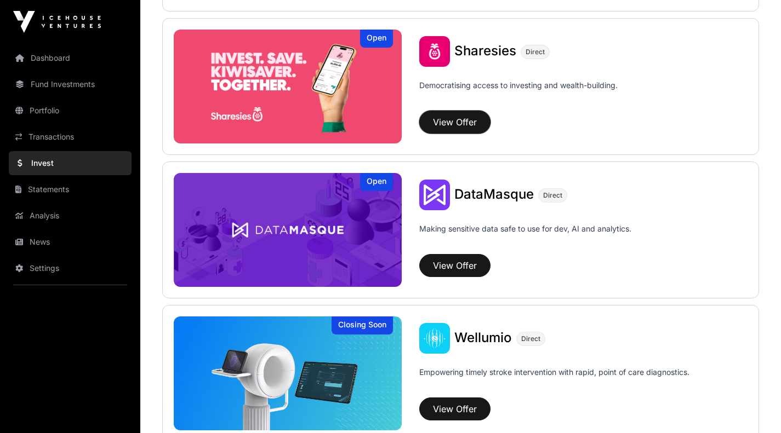
click at [450, 116] on button "View Offer" at bounding box center [454, 122] width 71 height 23
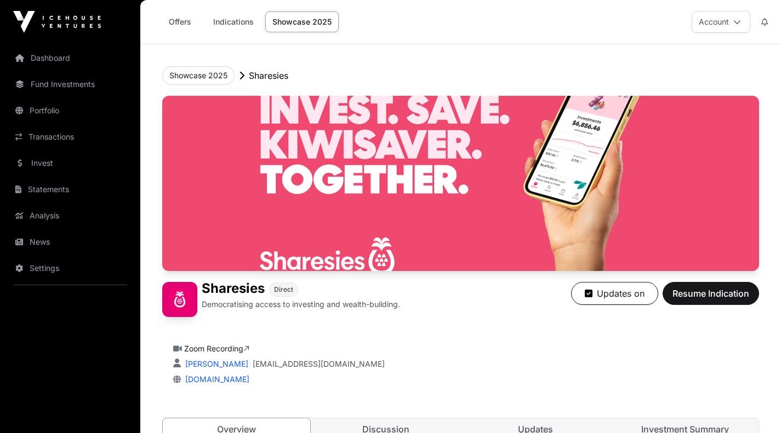
click at [58, 55] on link "Dashboard" at bounding box center [70, 58] width 123 height 24
